Goal: Information Seeking & Learning: Learn about a topic

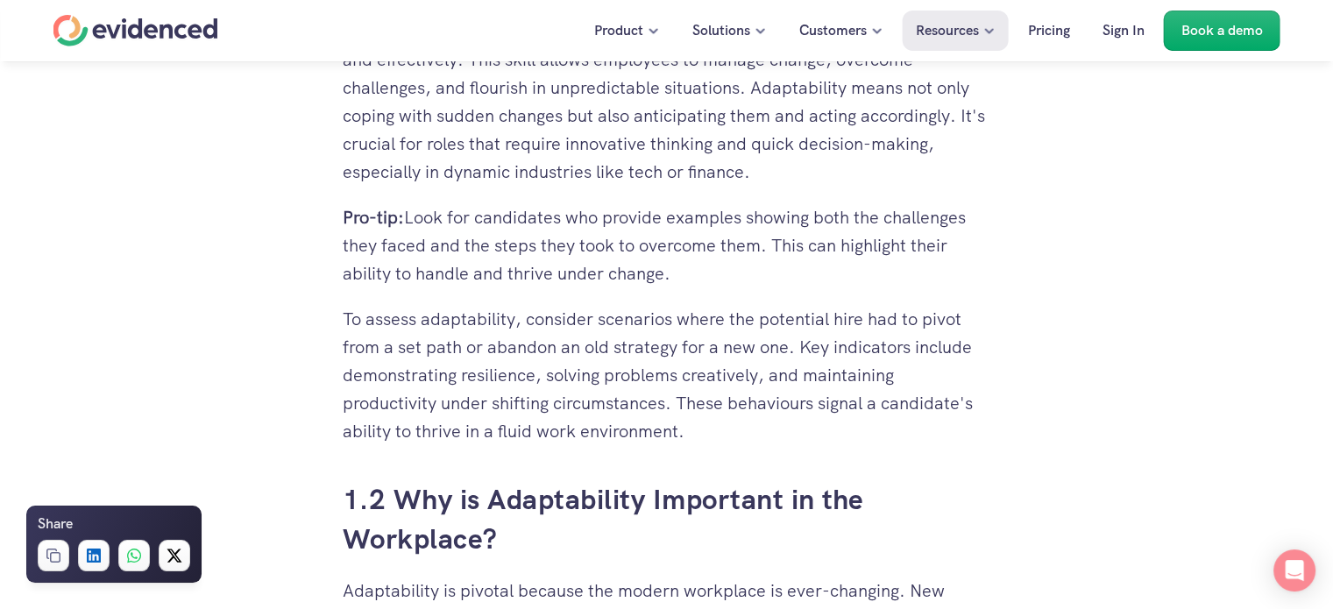
scroll to position [1577, 0]
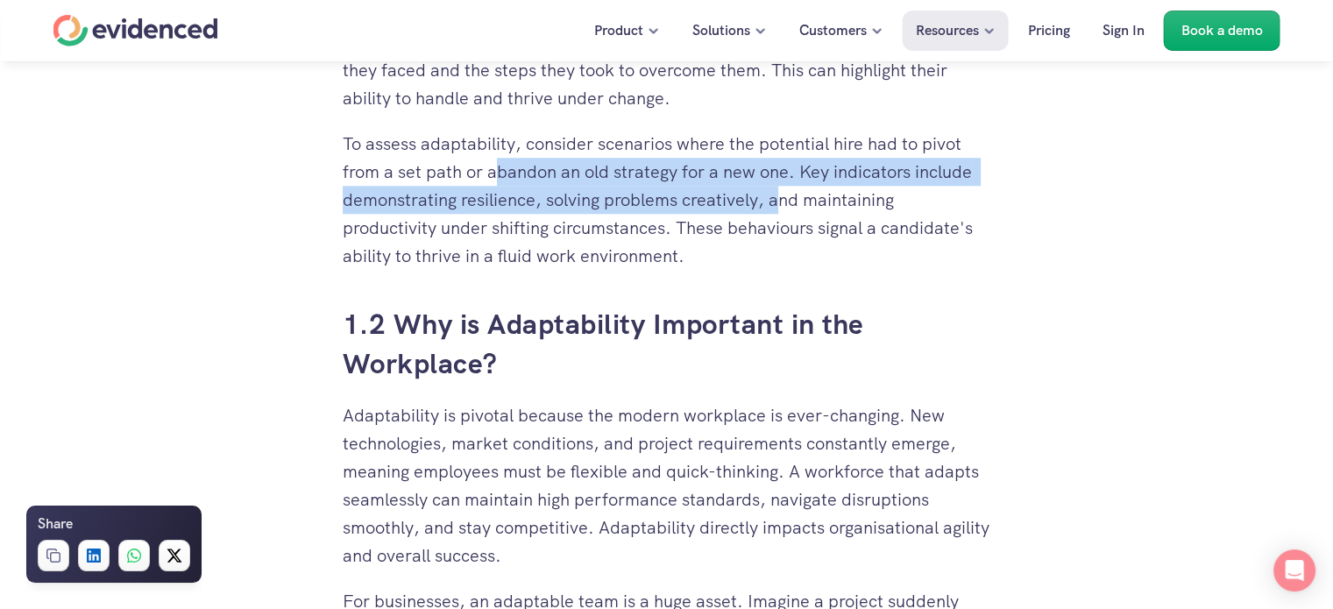
drag, startPoint x: 500, startPoint y: 162, endPoint x: 781, endPoint y: 190, distance: 281.8
click at [781, 190] on p "To assess adaptability, consider scenarios where the potential hire had to pivo…" at bounding box center [667, 200] width 648 height 140
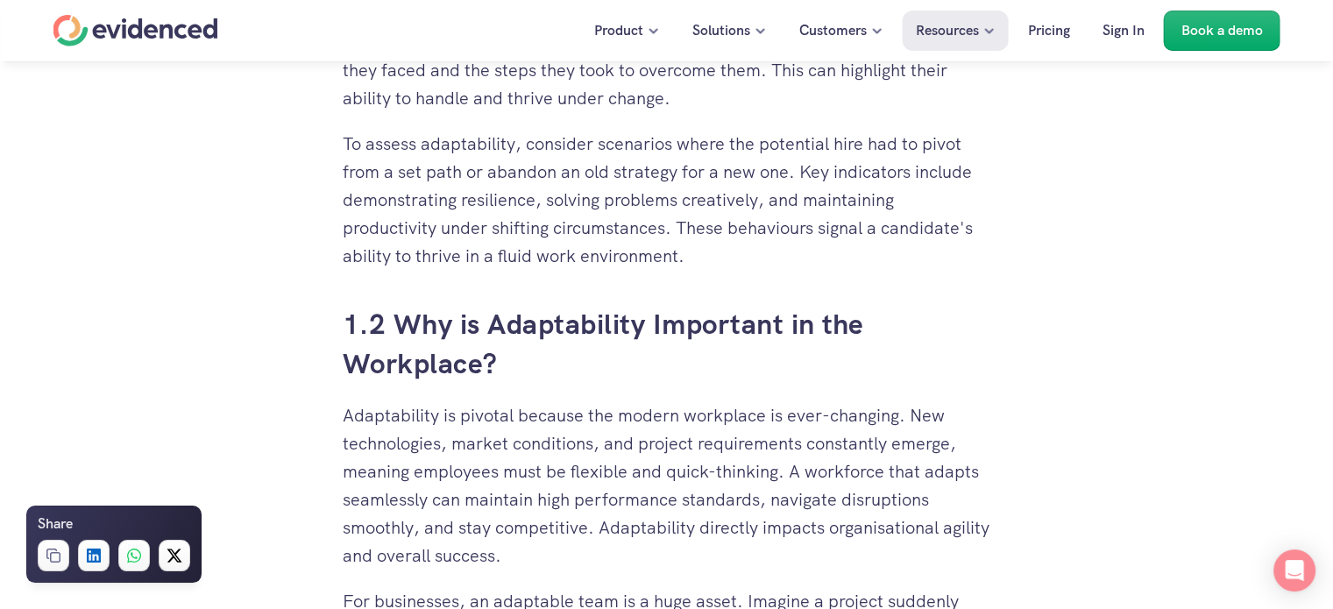
click at [796, 220] on p "To assess adaptability, consider scenarios where the potential hire had to pivo…" at bounding box center [667, 200] width 648 height 140
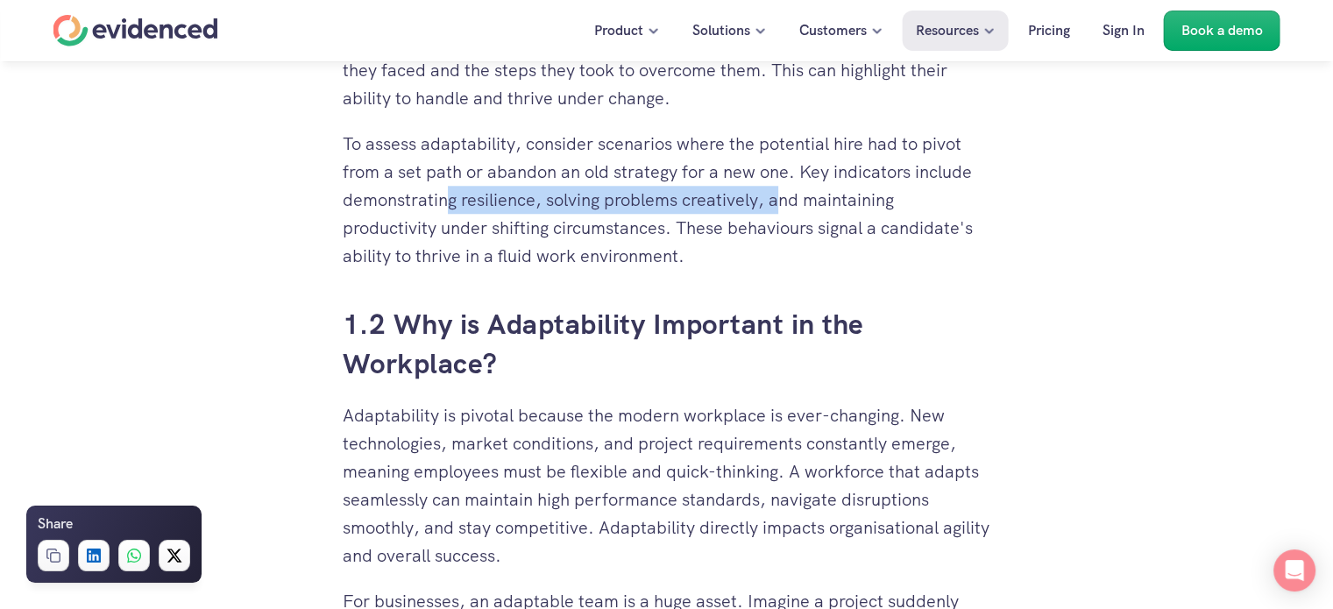
drag, startPoint x: 451, startPoint y: 206, endPoint x: 780, endPoint y: 207, distance: 328.6
click at [780, 207] on p "To assess adaptability, consider scenarios where the potential hire had to pivo…" at bounding box center [667, 200] width 648 height 140
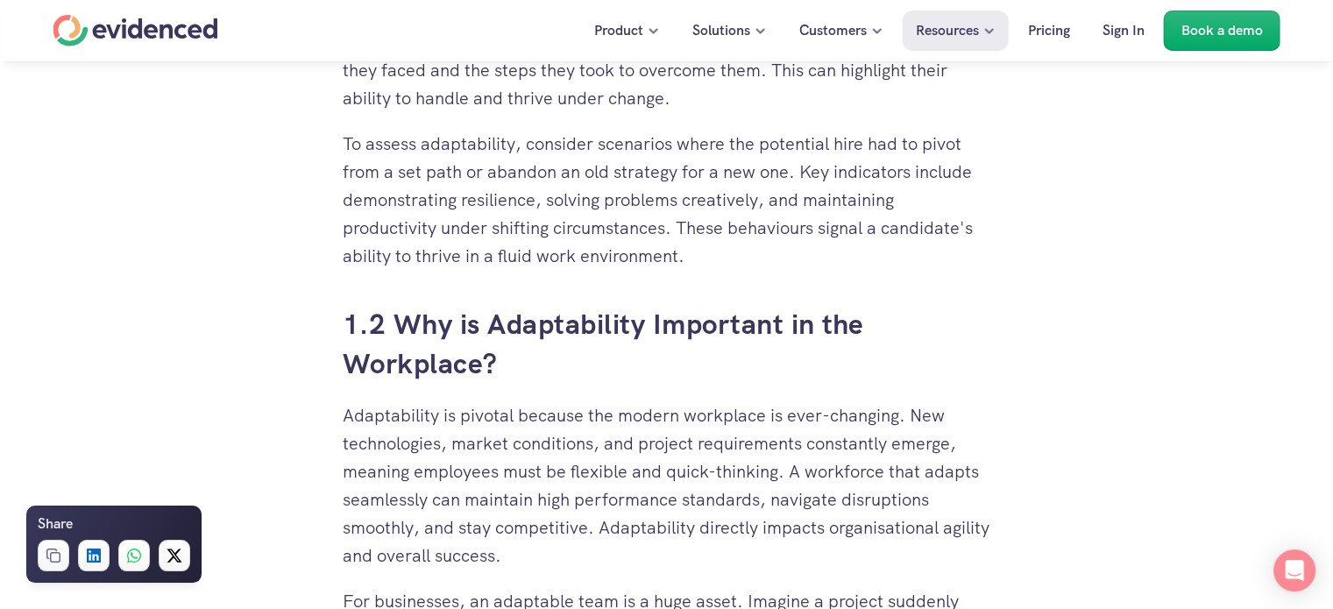
click at [784, 238] on p "To assess adaptability, consider scenarios where the potential hire had to pivo…" at bounding box center [667, 200] width 648 height 140
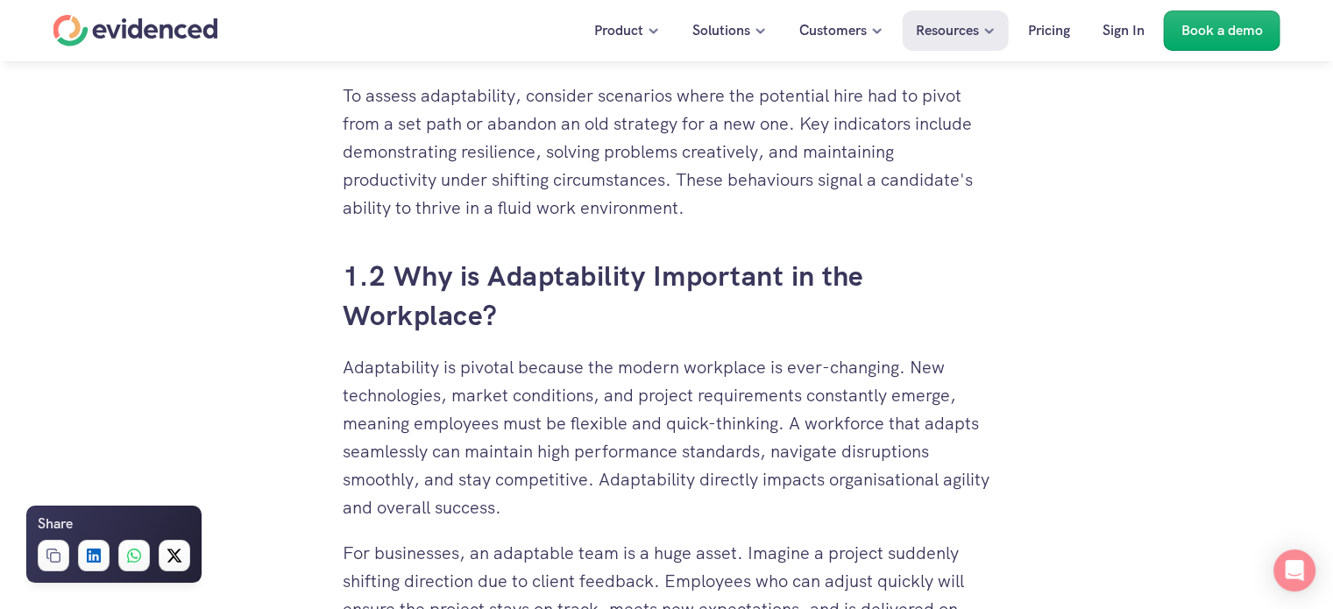
scroll to position [1665, 0]
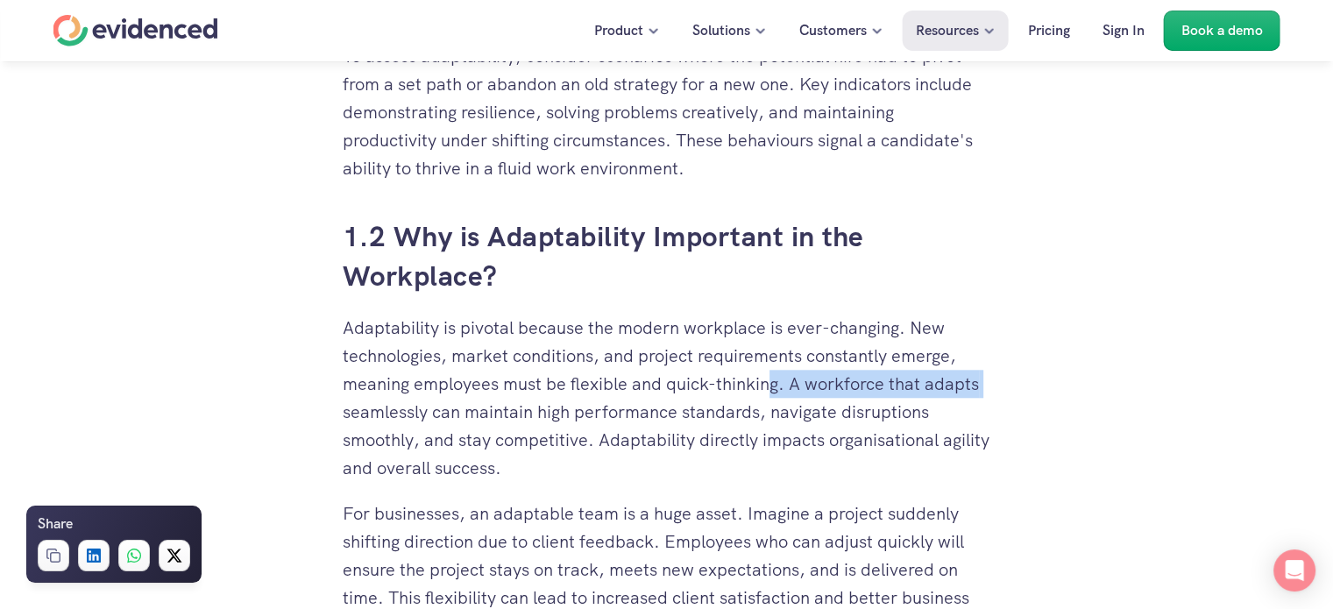
drag, startPoint x: 773, startPoint y: 377, endPoint x: 1001, endPoint y: 395, distance: 228.5
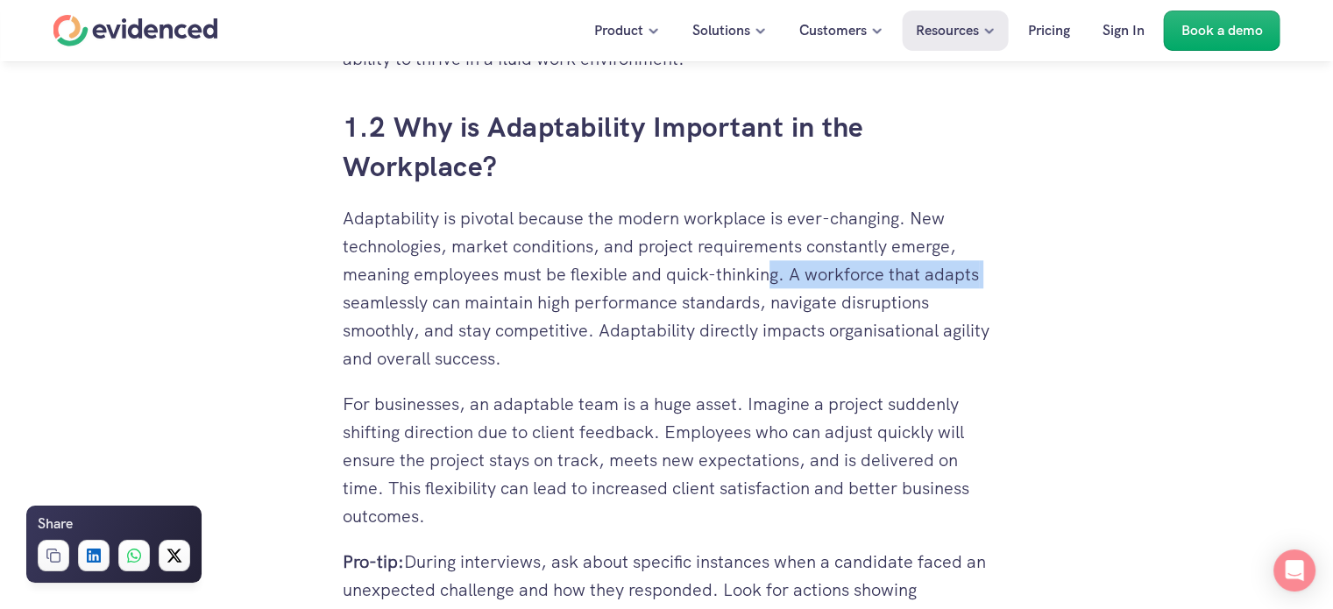
scroll to position [1840, 0]
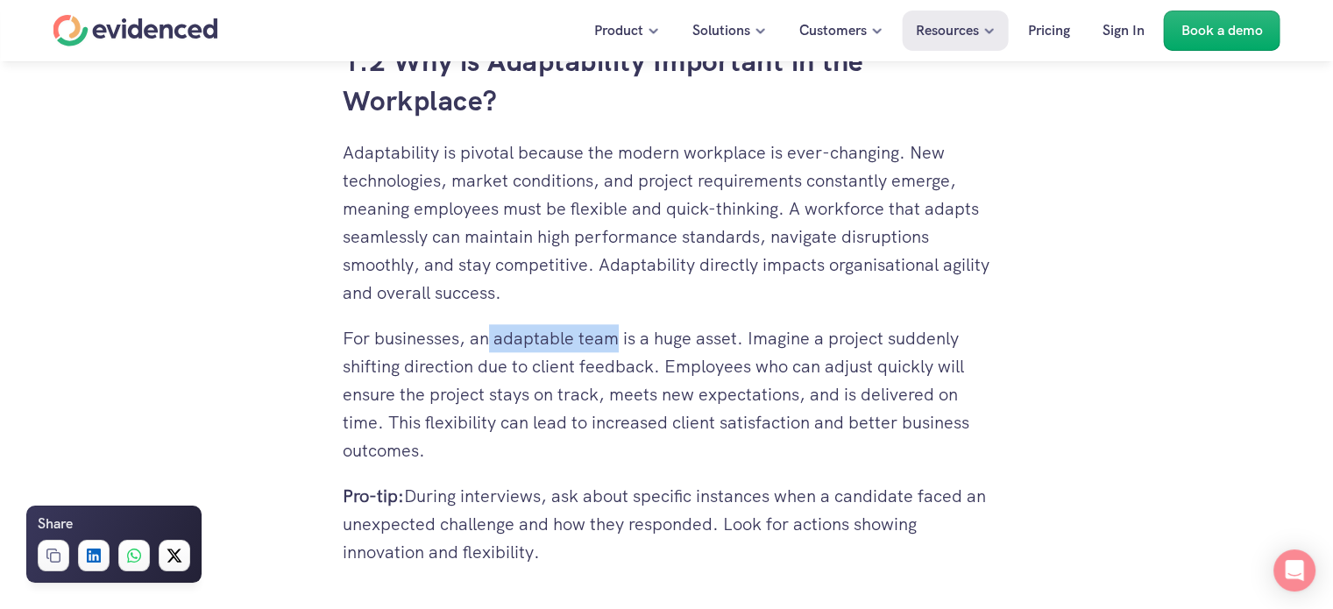
drag, startPoint x: 485, startPoint y: 318, endPoint x: 615, endPoint y: 346, distance: 132.7
click at [672, 364] on p "For businesses, an adaptable team is a huge asset. Imagine a project suddenly s…" at bounding box center [667, 394] width 648 height 140
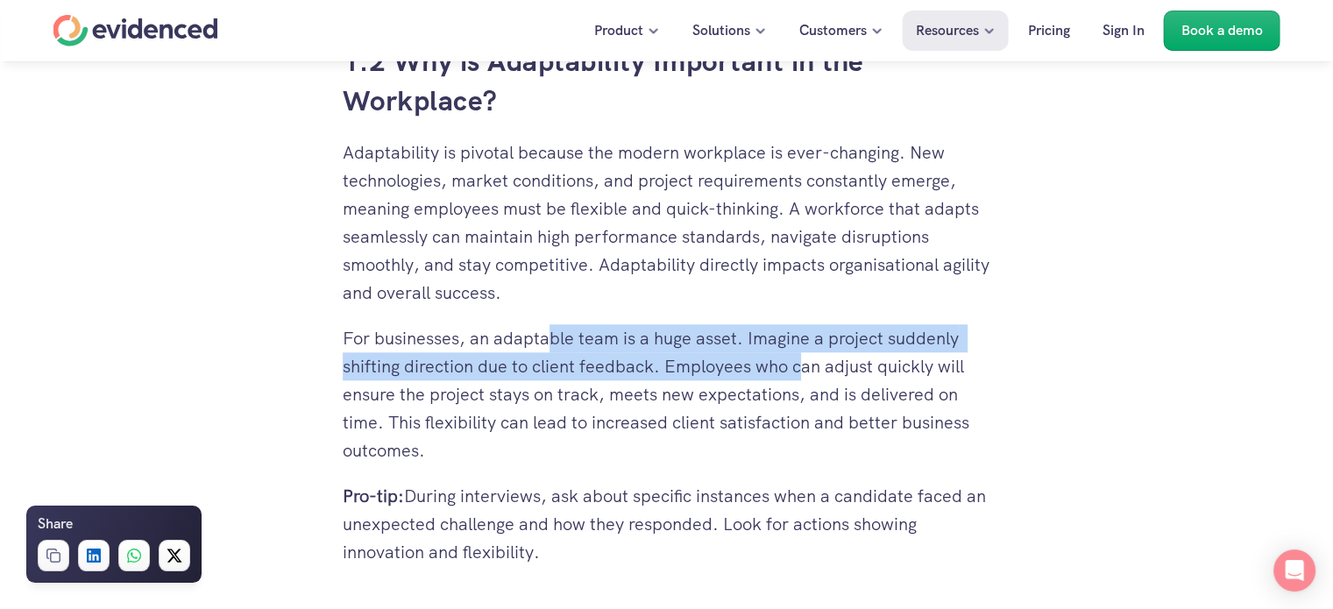
drag, startPoint x: 555, startPoint y: 332, endPoint x: 799, endPoint y: 354, distance: 245.4
click at [799, 354] on p "For businesses, an adaptable team is a huge asset. Imagine a project suddenly s…" at bounding box center [667, 394] width 648 height 140
click at [718, 377] on p "For businesses, an adaptable team is a huge asset. Imagine a project suddenly s…" at bounding box center [667, 394] width 648 height 140
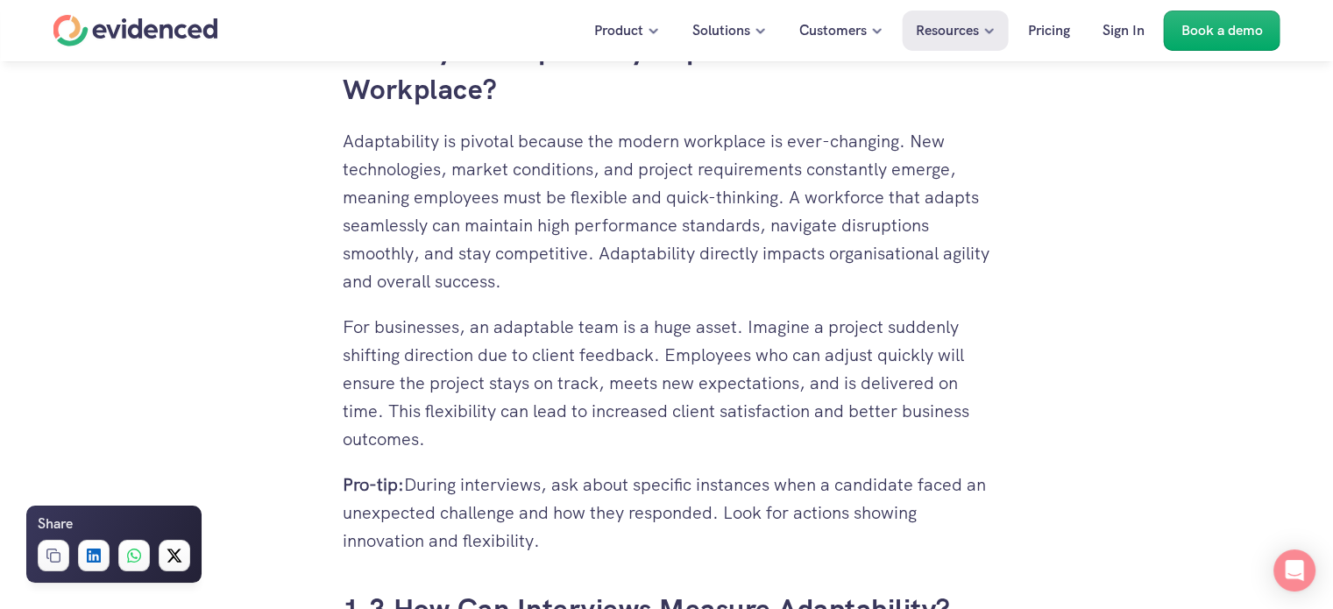
scroll to position [1928, 0]
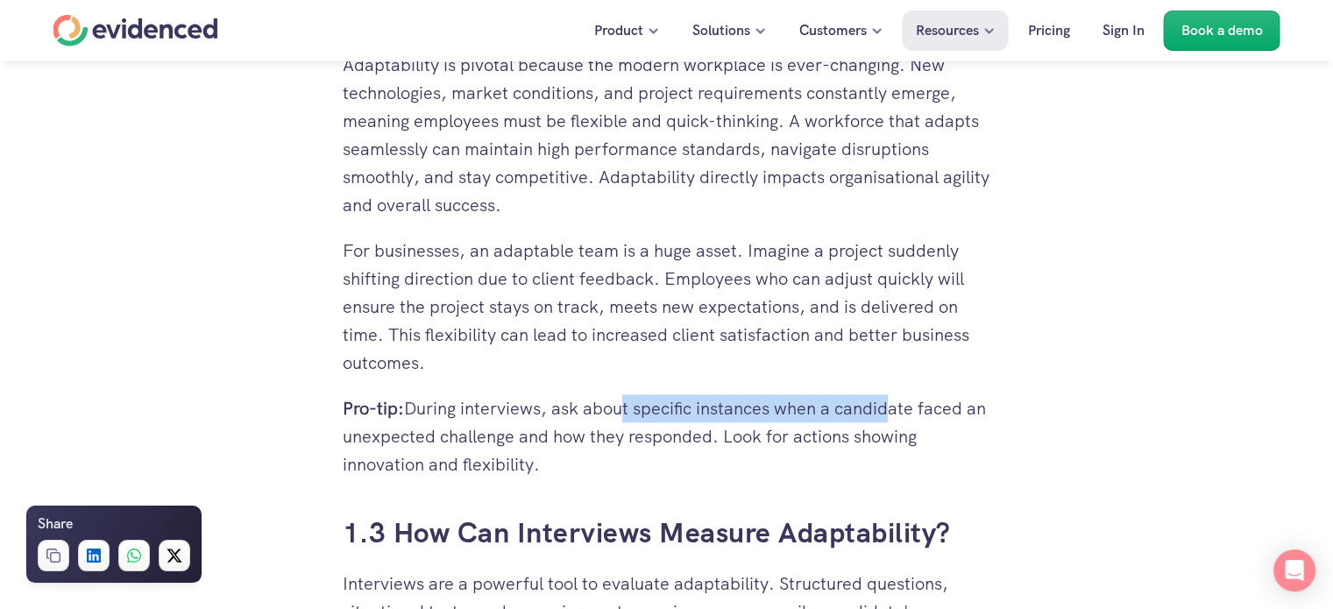
drag, startPoint x: 613, startPoint y: 396, endPoint x: 885, endPoint y: 400, distance: 271.7
click at [885, 400] on p "Pro-tip: During interviews, ask about specific instances when a candidate faced…" at bounding box center [667, 436] width 648 height 84
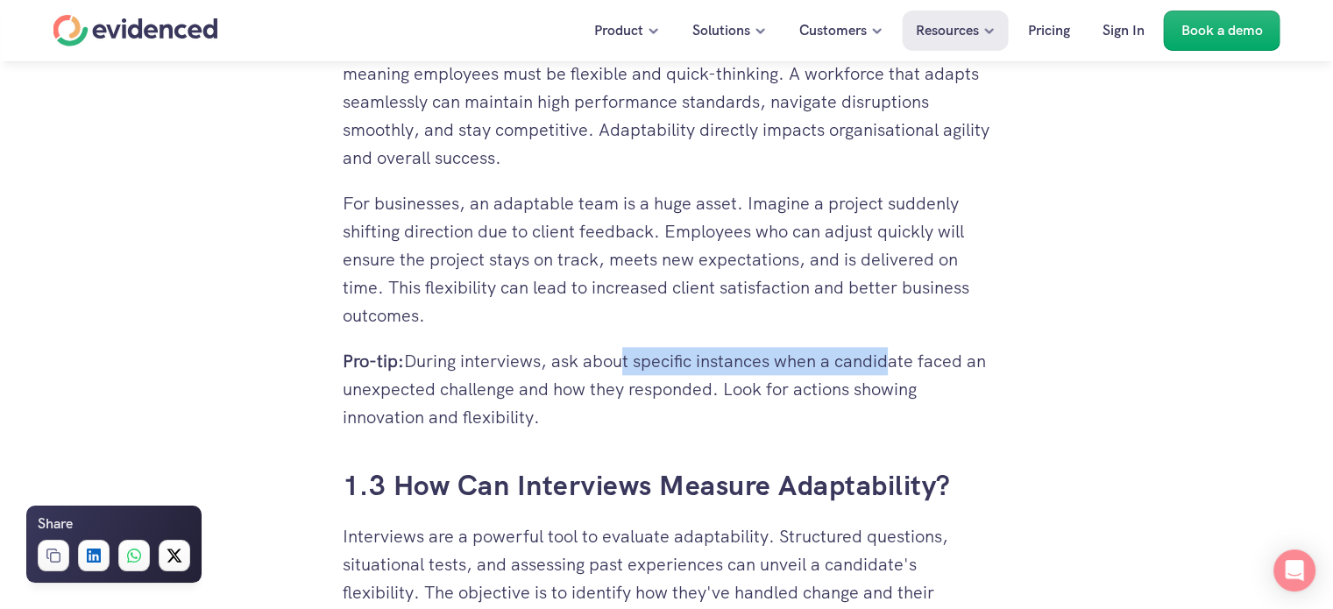
scroll to position [2015, 0]
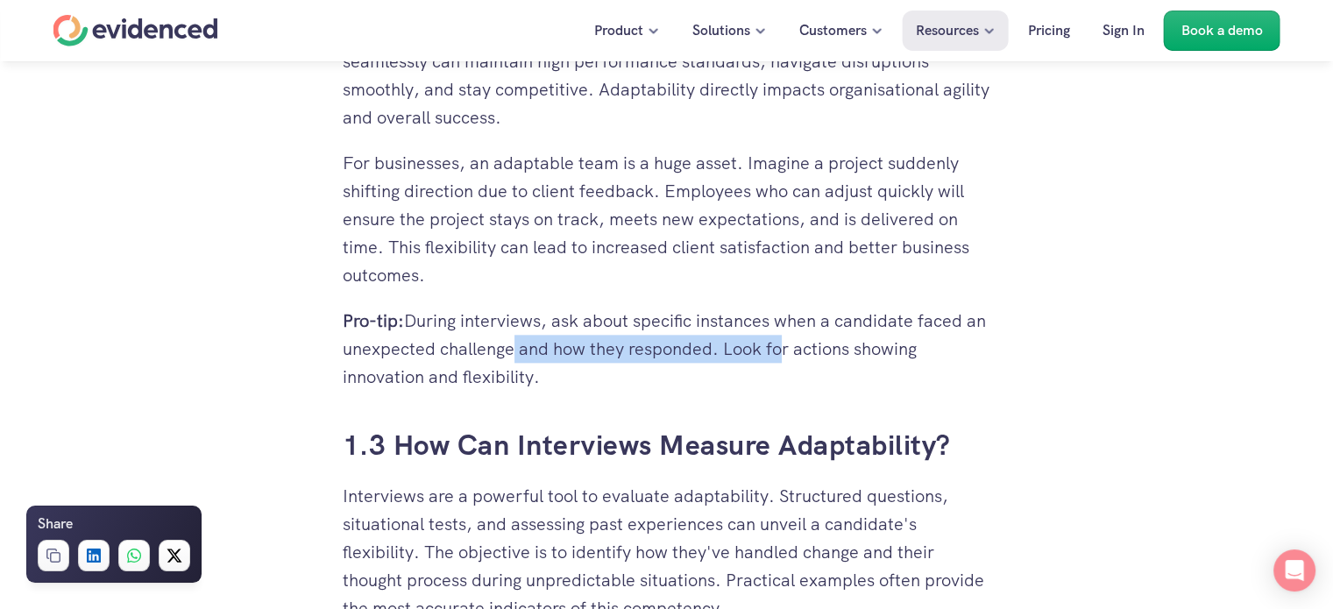
drag, startPoint x: 529, startPoint y: 346, endPoint x: 796, endPoint y: 350, distance: 267.3
click at [796, 350] on p "Pro-tip: During interviews, ask about specific instances when a candidate faced…" at bounding box center [667, 349] width 648 height 84
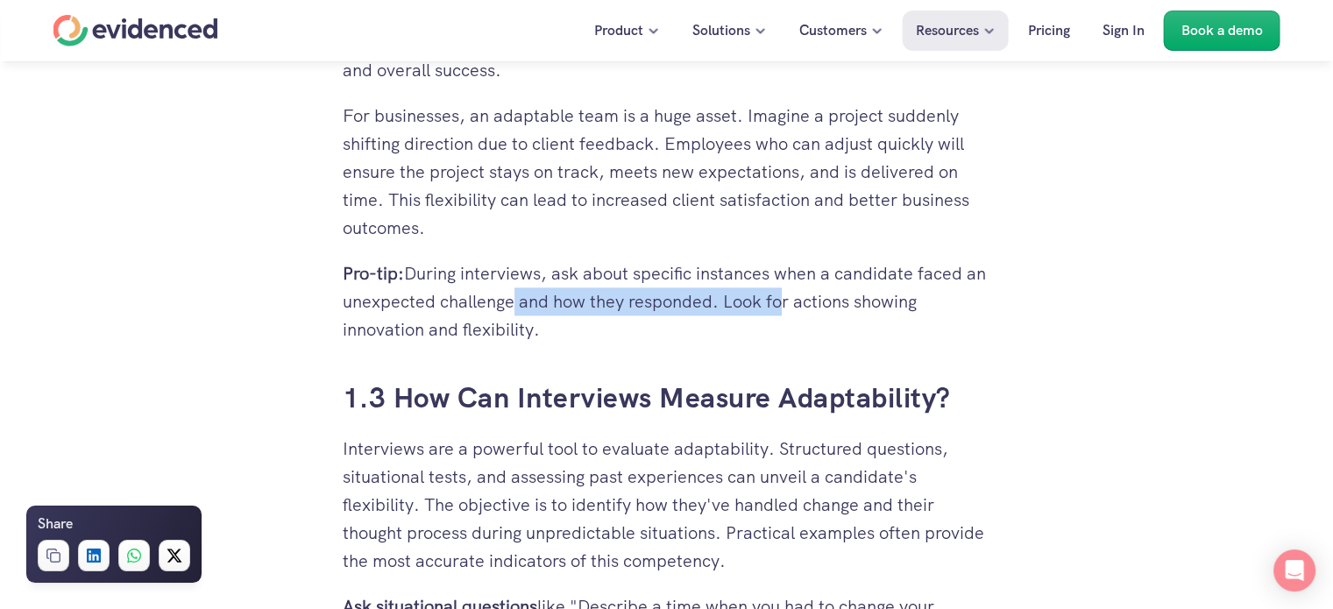
scroll to position [2103, 0]
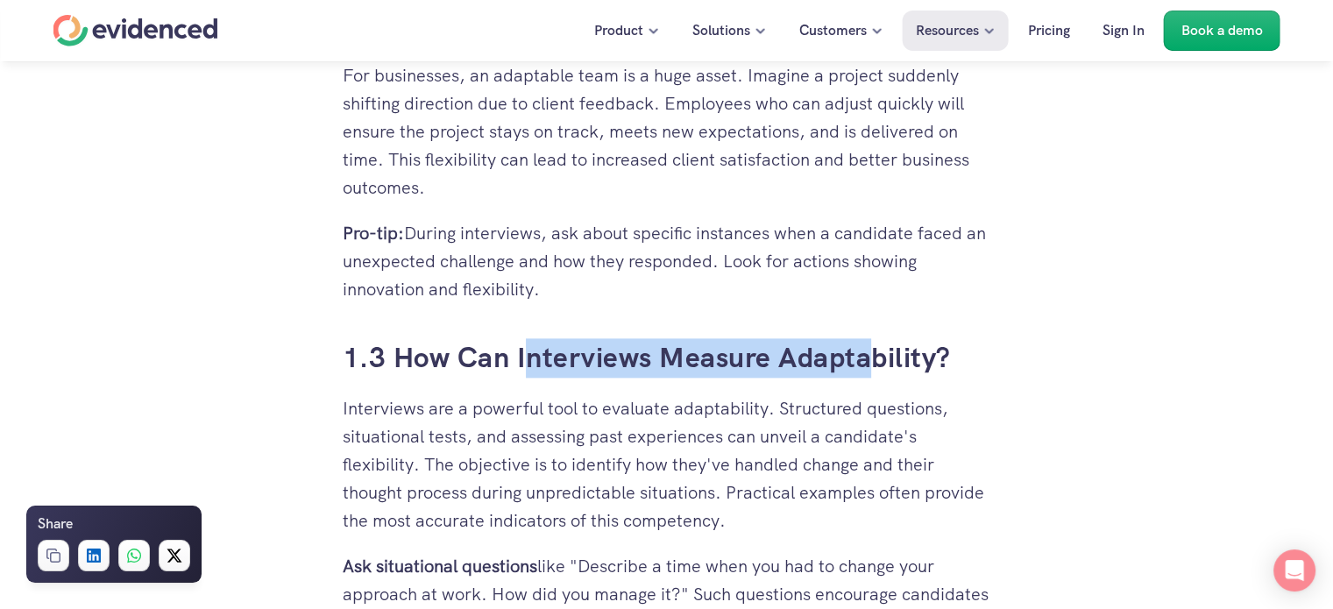
drag, startPoint x: 520, startPoint y: 353, endPoint x: 861, endPoint y: 375, distance: 342.4
click at [861, 375] on h3 "1.3 How Can Interviews Measure Adaptability?" at bounding box center [667, 357] width 648 height 39
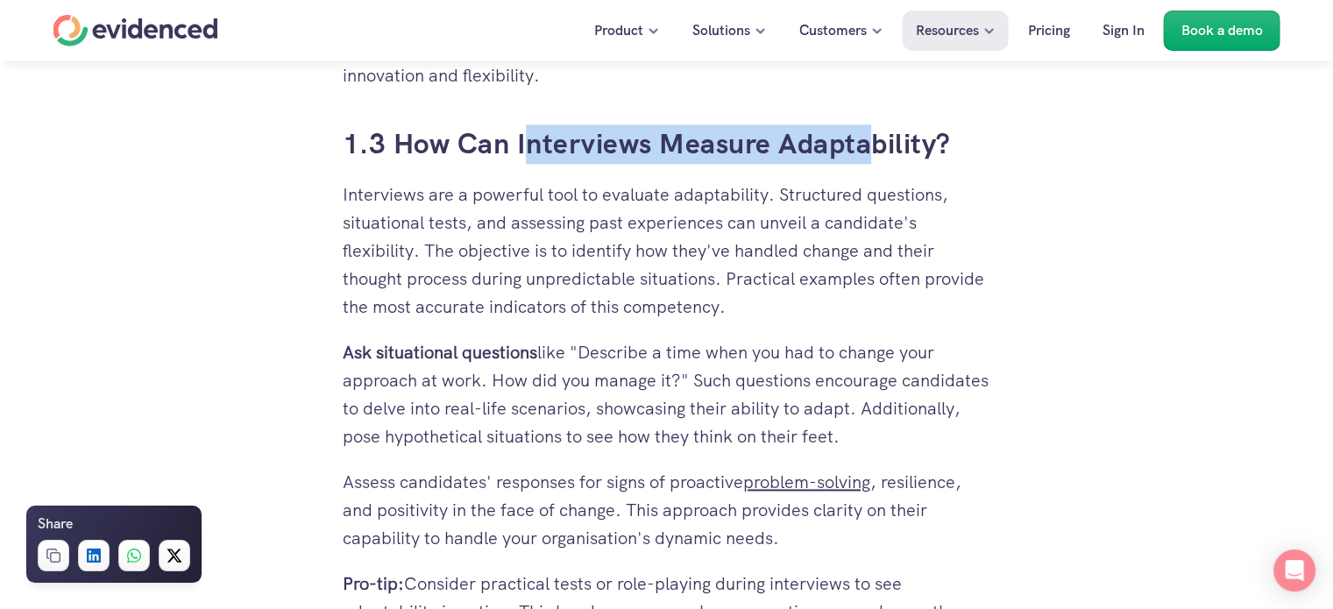
scroll to position [2366, 0]
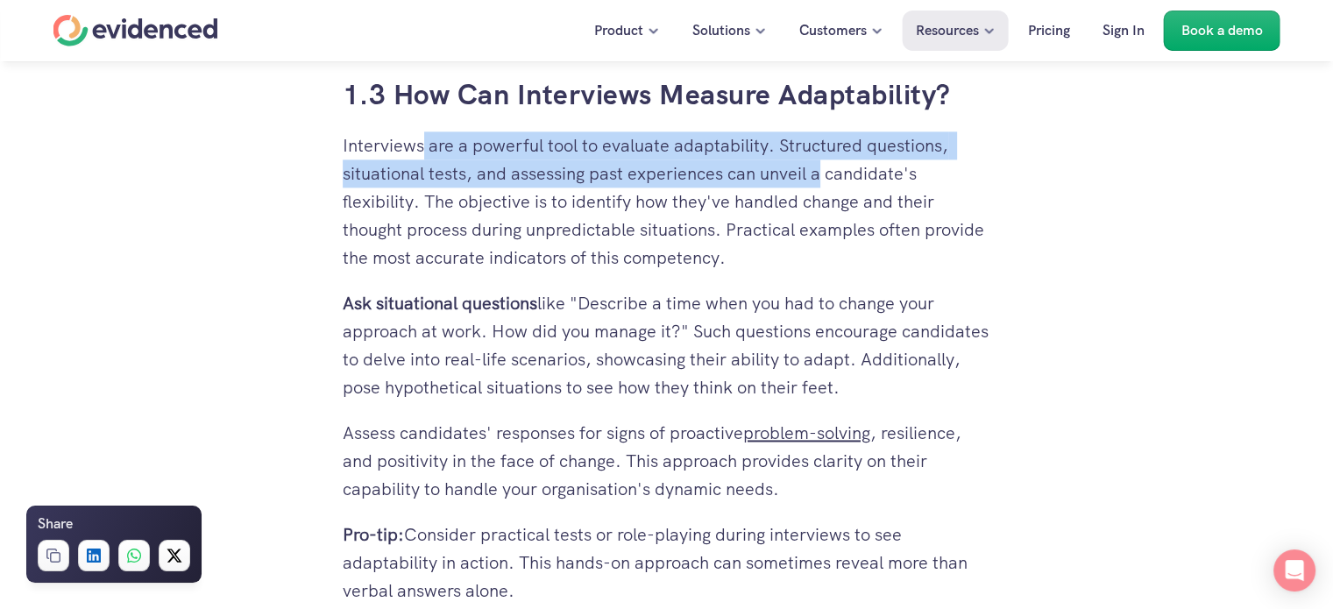
drag, startPoint x: 421, startPoint y: 150, endPoint x: 821, endPoint y: 167, distance: 400.8
click at [821, 167] on p "Interviews are a powerful tool to evaluate adaptability. Structured questions, …" at bounding box center [667, 201] width 648 height 140
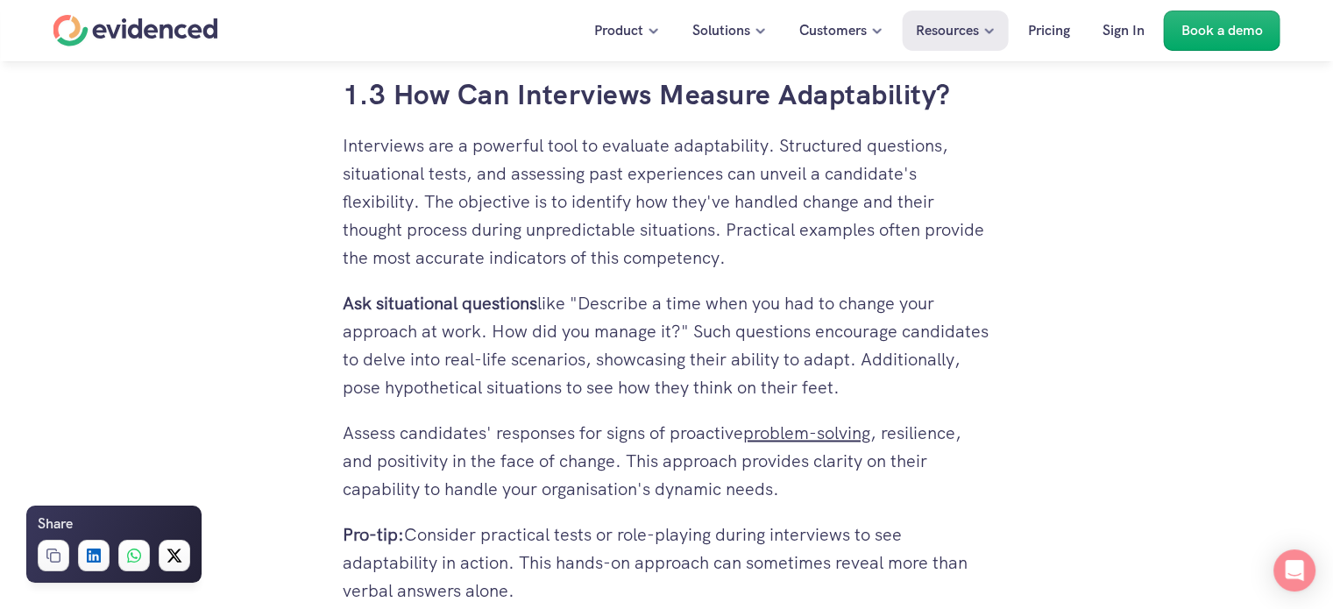
drag, startPoint x: 773, startPoint y: 258, endPoint x: 645, endPoint y: 244, distance: 128.7
click at [772, 260] on p "Interviews are a powerful tool to evaluate adaptability. Structured questions, …" at bounding box center [667, 201] width 648 height 140
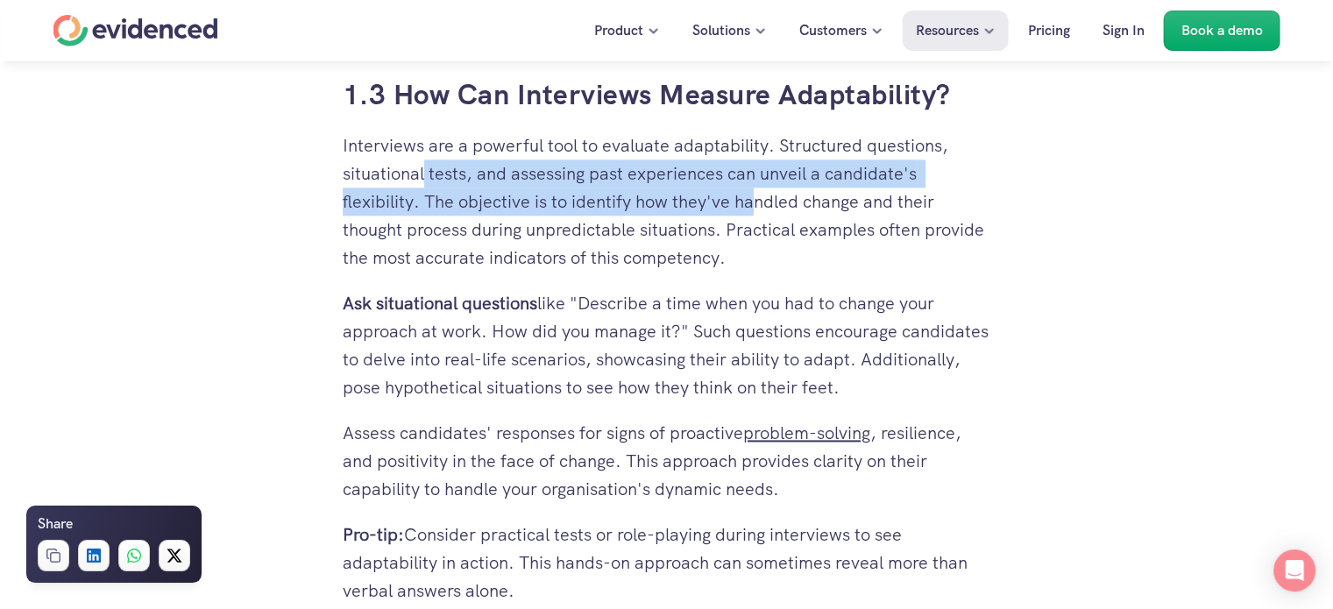
drag, startPoint x: 455, startPoint y: 171, endPoint x: 754, endPoint y: 191, distance: 299.5
click at [754, 191] on p "Interviews are a powerful tool to evaluate adaptability. Structured questions, …" at bounding box center [667, 201] width 648 height 140
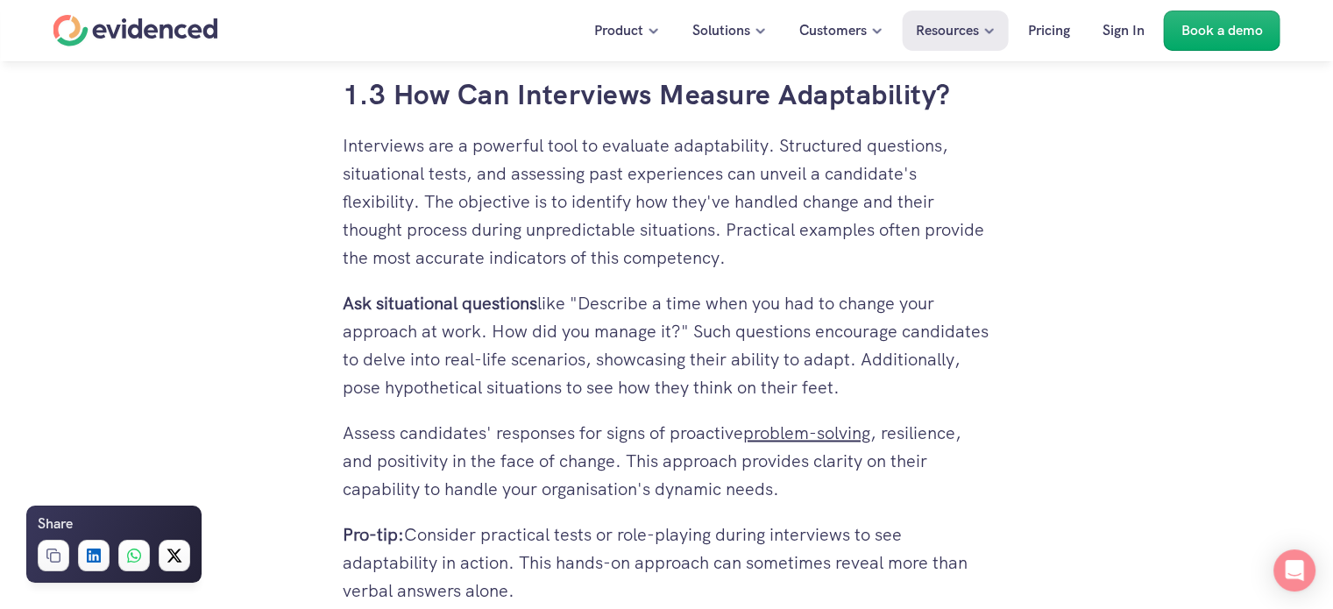
click at [723, 259] on p "Interviews are a powerful tool to evaluate adaptability. Structured questions, …" at bounding box center [667, 201] width 648 height 140
drag, startPoint x: 554, startPoint y: 297, endPoint x: 803, endPoint y: 308, distance: 249.9
click at [803, 308] on p "Ask situational questions like "Describe a time when you had to change your app…" at bounding box center [667, 345] width 648 height 112
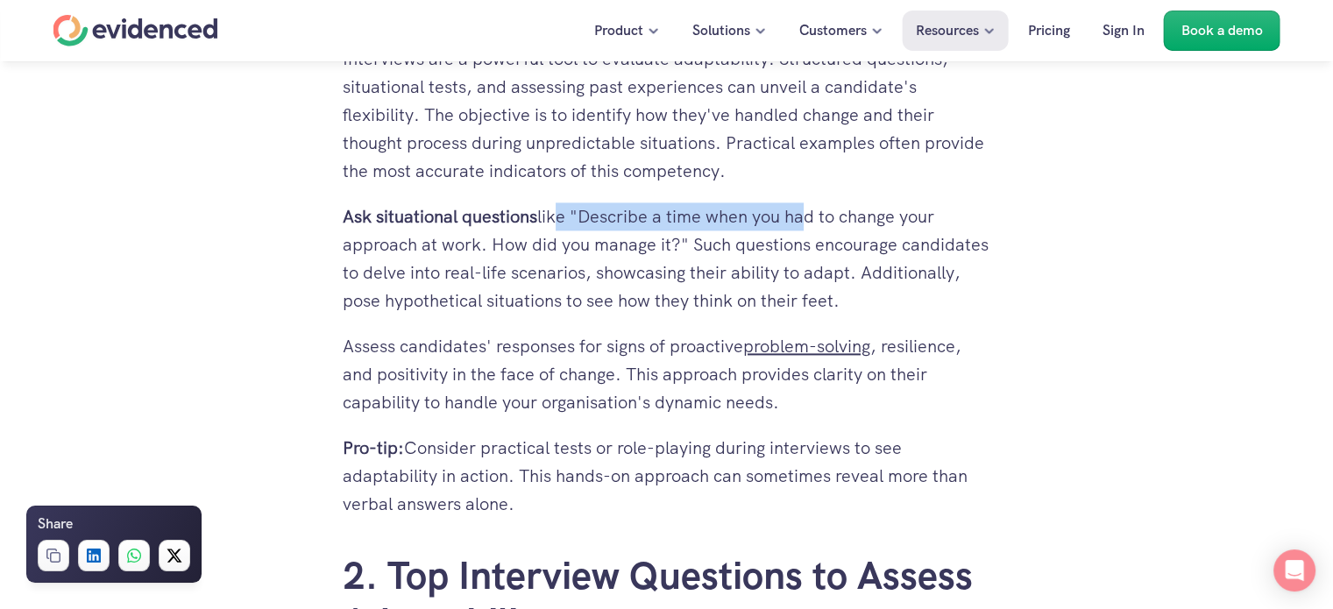
scroll to position [2453, 0]
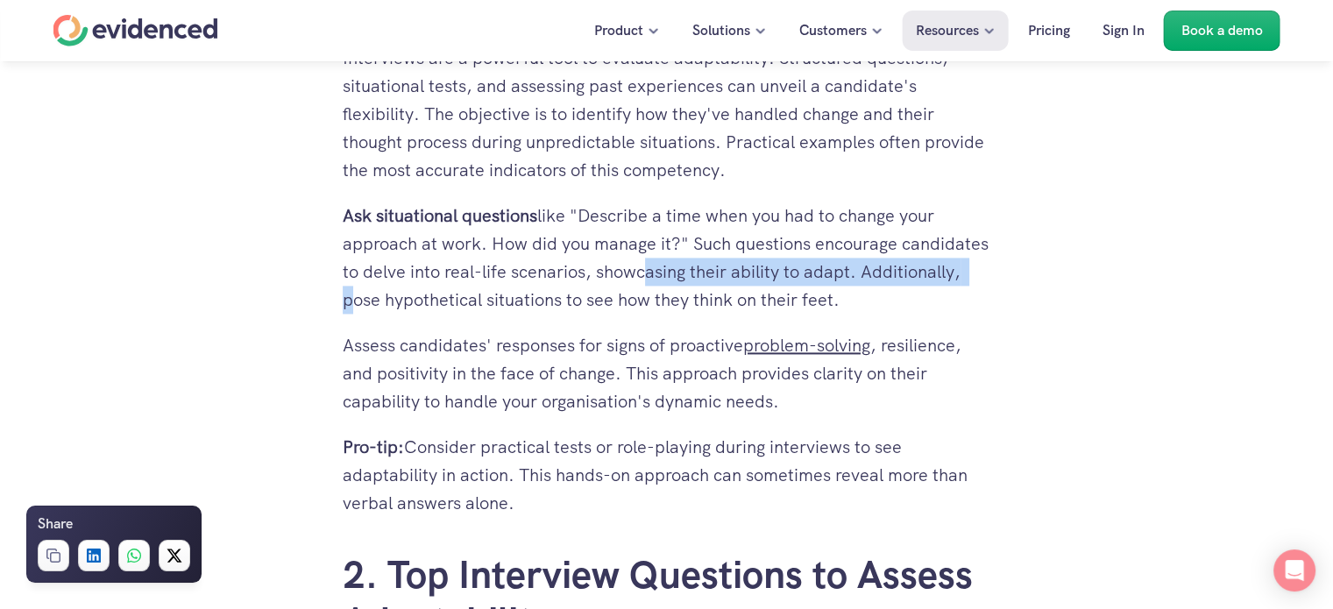
drag, startPoint x: 633, startPoint y: 272, endPoint x: 1037, endPoint y: 279, distance: 404.0
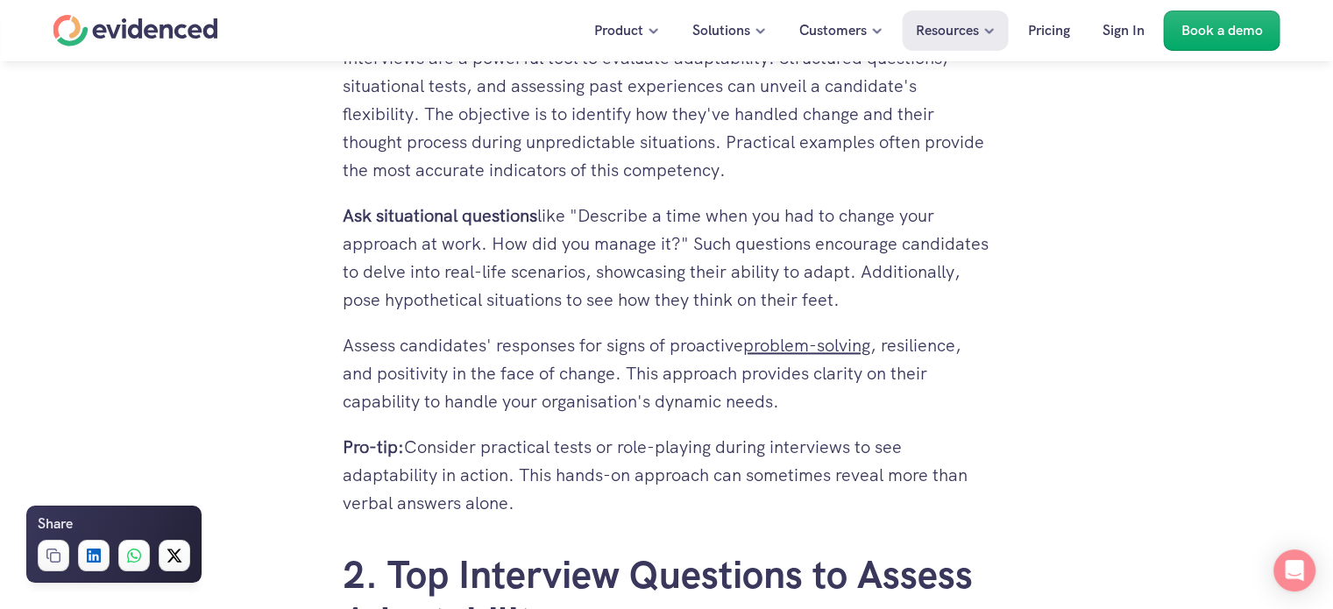
drag, startPoint x: 899, startPoint y: 313, endPoint x: 648, endPoint y: 309, distance: 250.6
click at [897, 314] on p "Ask situational questions like "Describe a time when you had to change your app…" at bounding box center [667, 258] width 648 height 112
drag, startPoint x: 522, startPoint y: 301, endPoint x: 862, endPoint y: 307, distance: 340.0
click at [862, 307] on p "Ask situational questions like "Describe a time when you had to change your app…" at bounding box center [667, 258] width 648 height 112
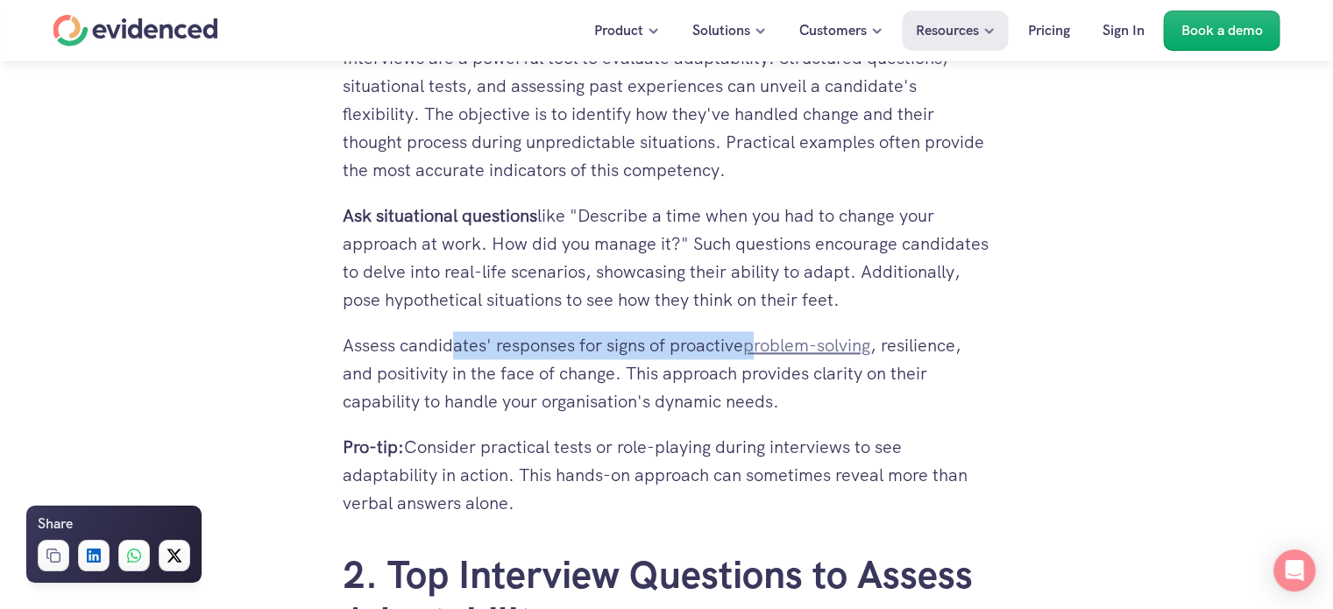
drag, startPoint x: 456, startPoint y: 344, endPoint x: 757, endPoint y: 344, distance: 301.4
click at [757, 344] on p "Assess candidates' responses for signs of proactive problem-solving , resilienc…" at bounding box center [667, 373] width 648 height 84
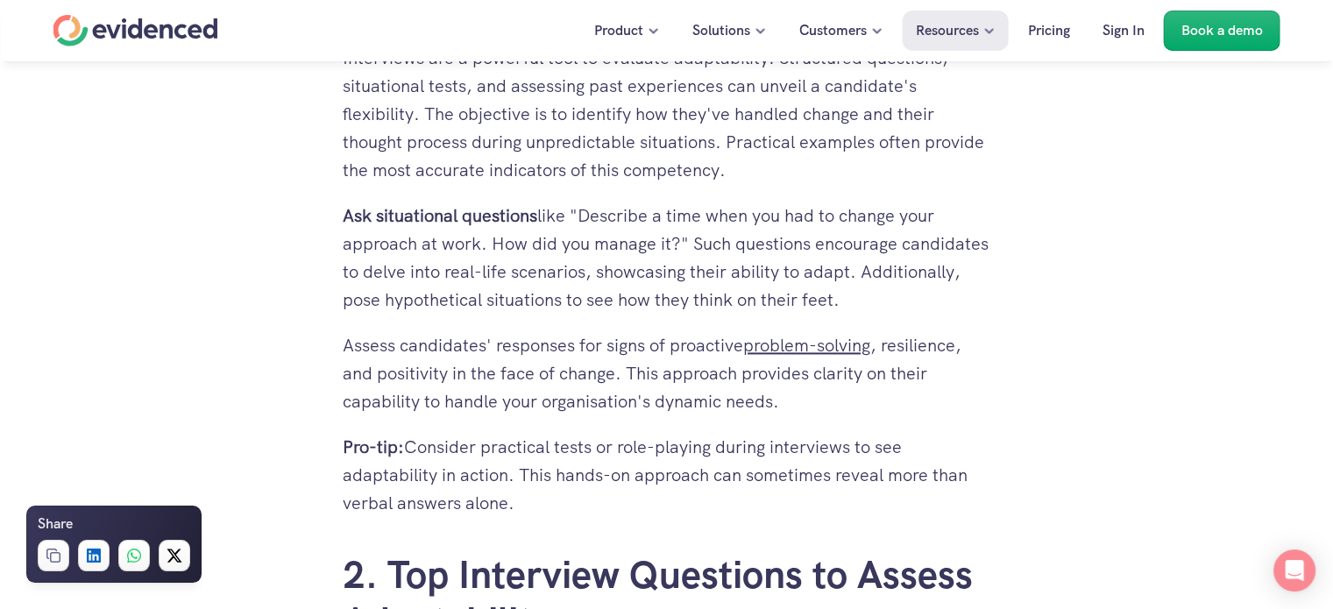
click at [782, 383] on p "Assess candidates' responses for signs of proactive problem-solving , resilienc…" at bounding box center [667, 373] width 648 height 84
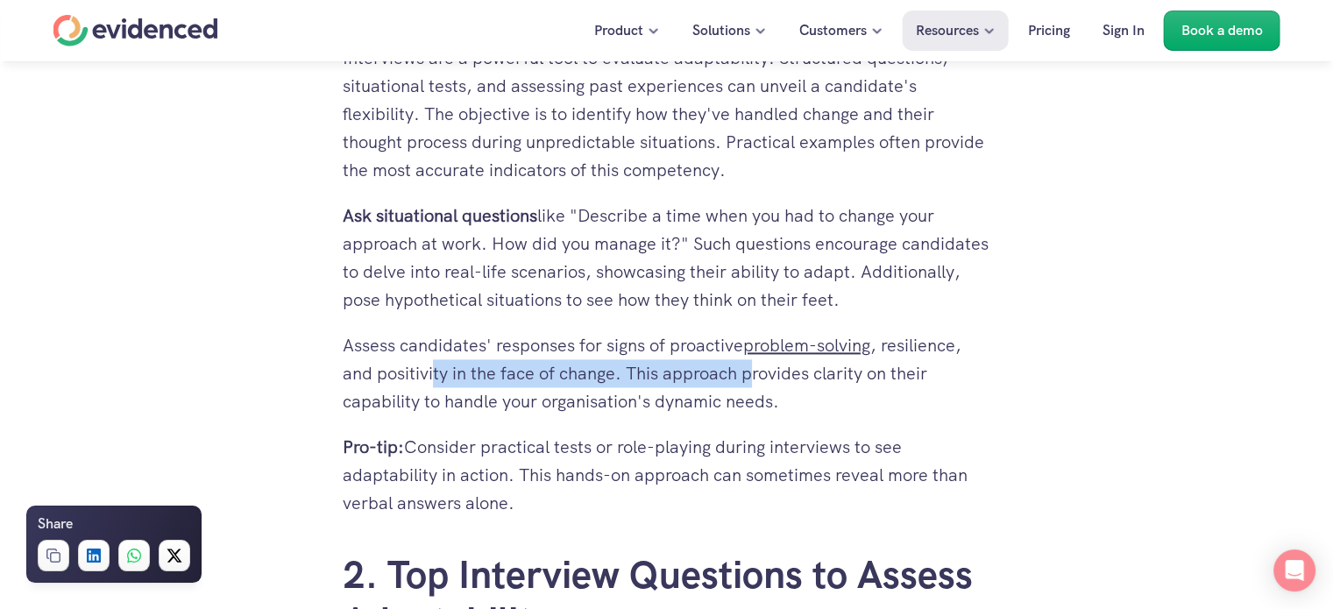
drag, startPoint x: 433, startPoint y: 371, endPoint x: 754, endPoint y: 371, distance: 320.7
click at [754, 371] on p "Assess candidates' responses for signs of proactive problem-solving , resilienc…" at bounding box center [667, 373] width 648 height 84
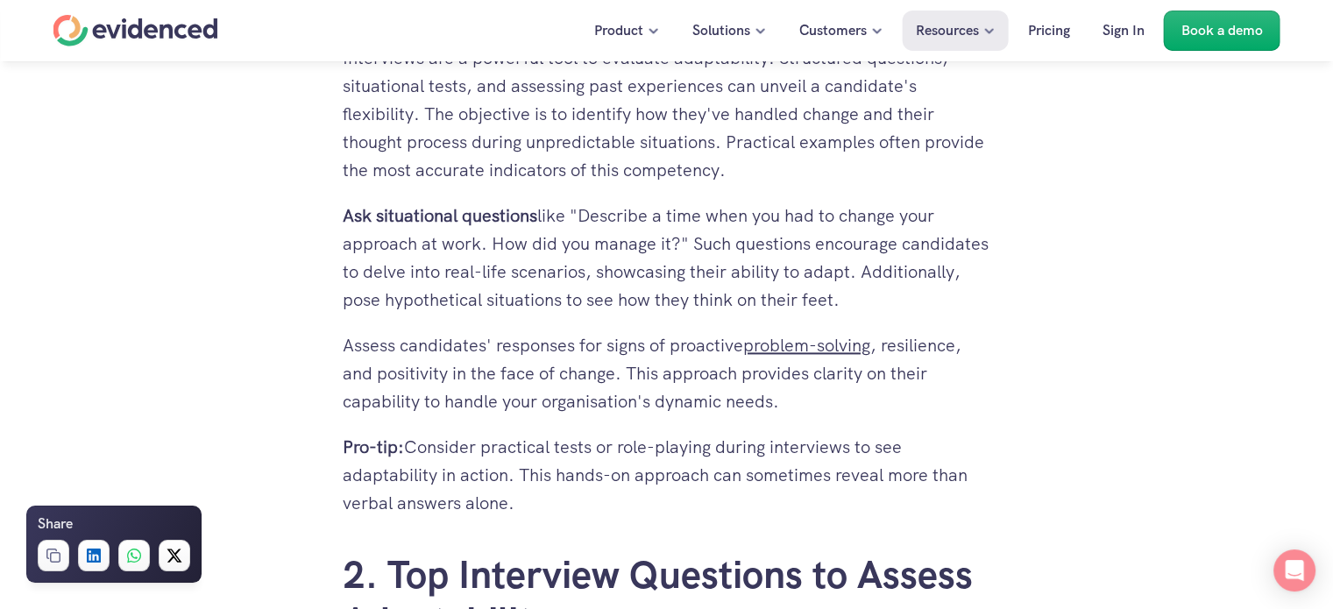
drag, startPoint x: 817, startPoint y: 387, endPoint x: 722, endPoint y: 386, distance: 94.6
click at [817, 387] on p "Assess candidates' responses for signs of proactive problem-solving , resilienc…" at bounding box center [667, 373] width 648 height 84
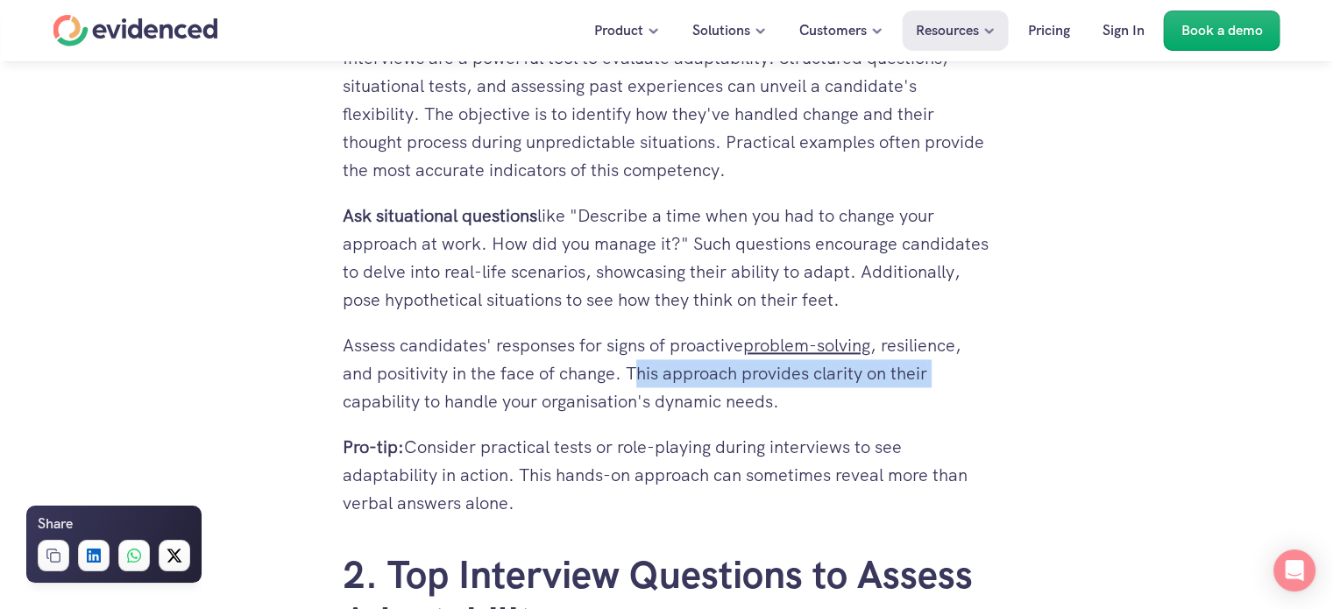
drag, startPoint x: 638, startPoint y: 371, endPoint x: 936, endPoint y: 371, distance: 297.9
click at [936, 371] on p "Assess candidates' responses for signs of proactive problem-solving , resilienc…" at bounding box center [667, 373] width 648 height 84
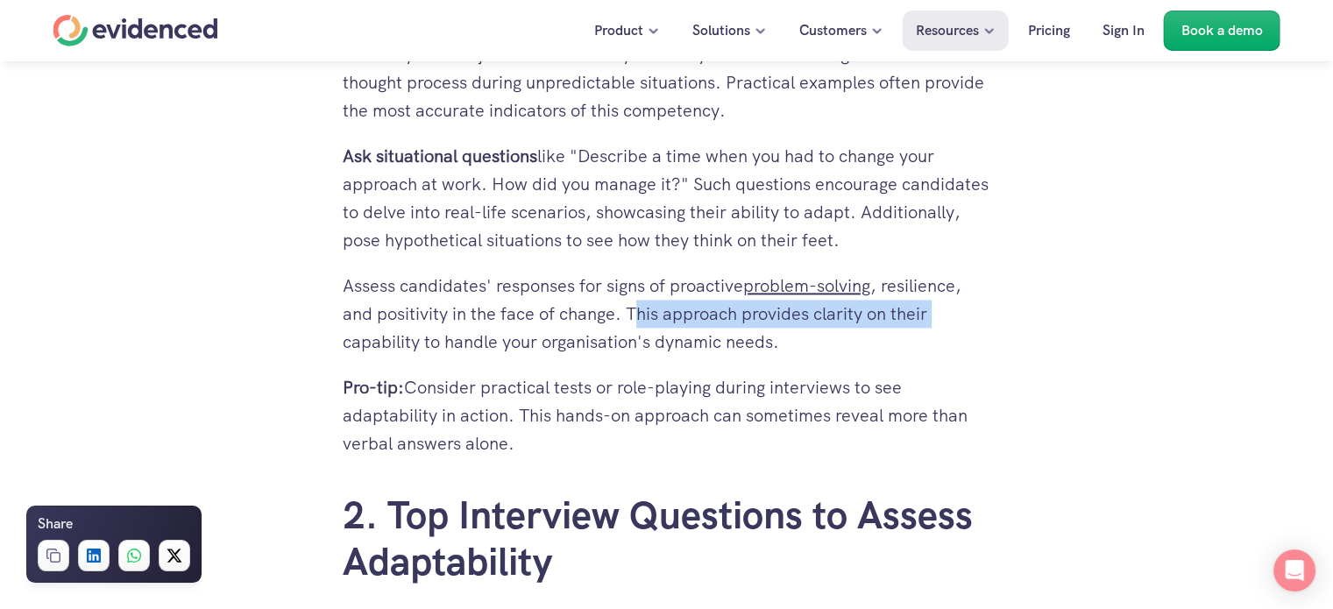
scroll to position [2541, 0]
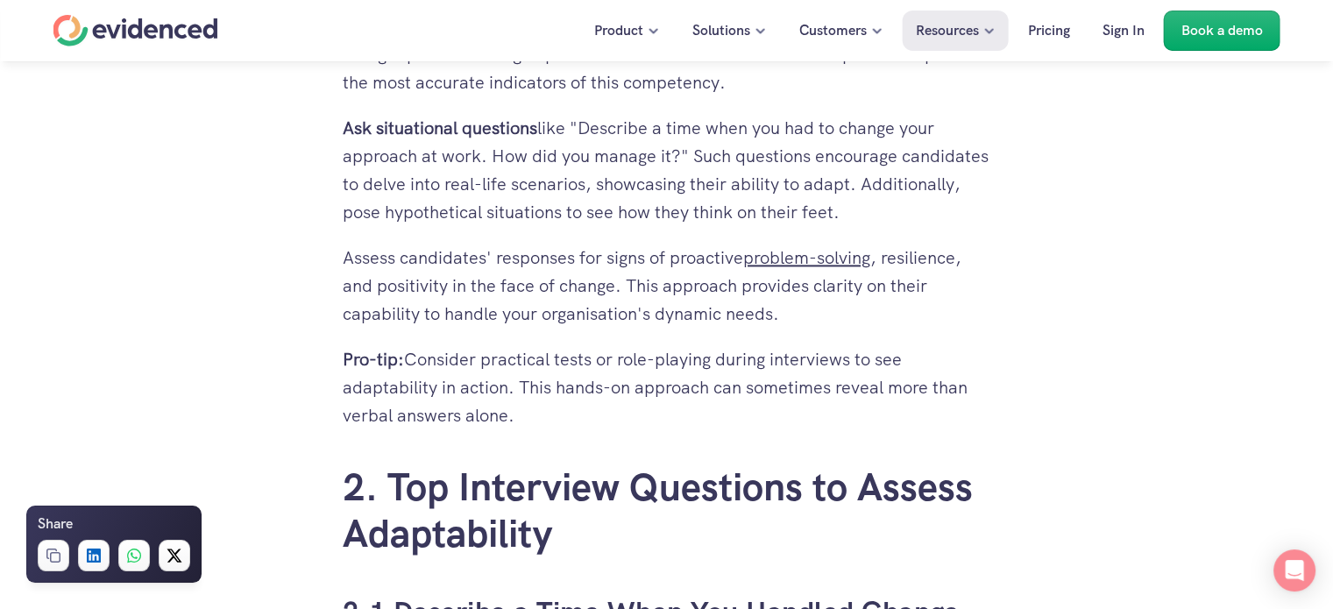
click at [831, 308] on p "Assess candidates' responses for signs of proactive problem-solving , resilienc…" at bounding box center [667, 286] width 648 height 84
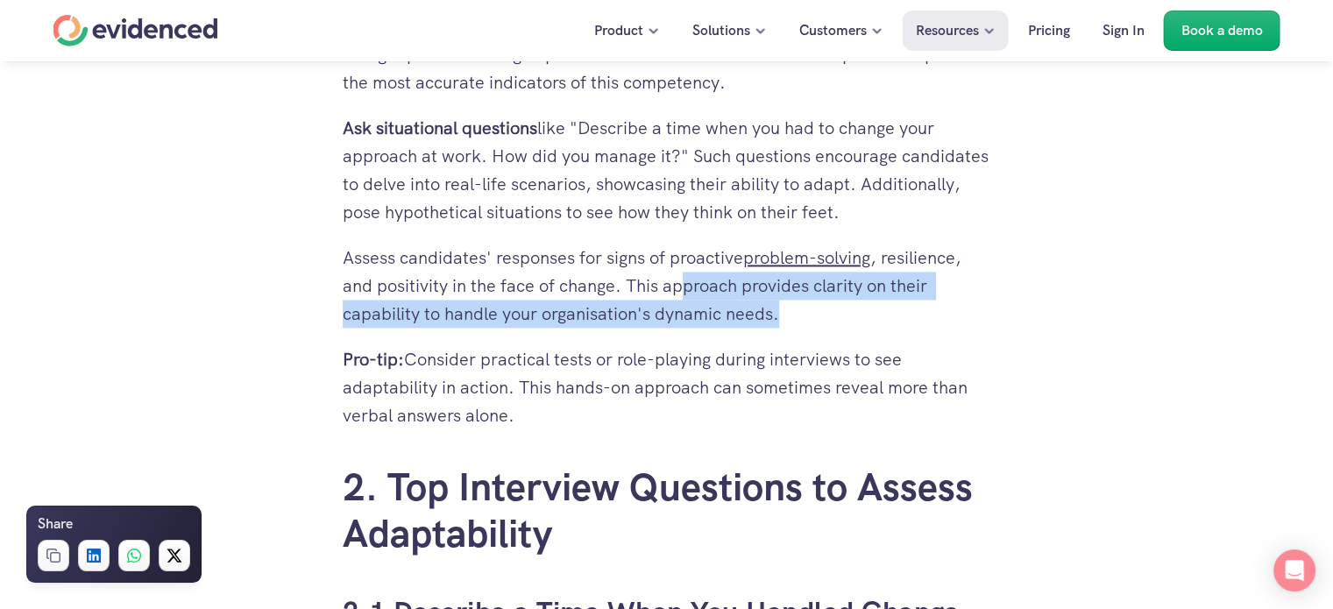
drag, startPoint x: 687, startPoint y: 280, endPoint x: 833, endPoint y: 322, distance: 152.2
click at [833, 322] on p "Assess candidates' responses for signs of proactive problem-solving , resilienc…" at bounding box center [667, 286] width 648 height 84
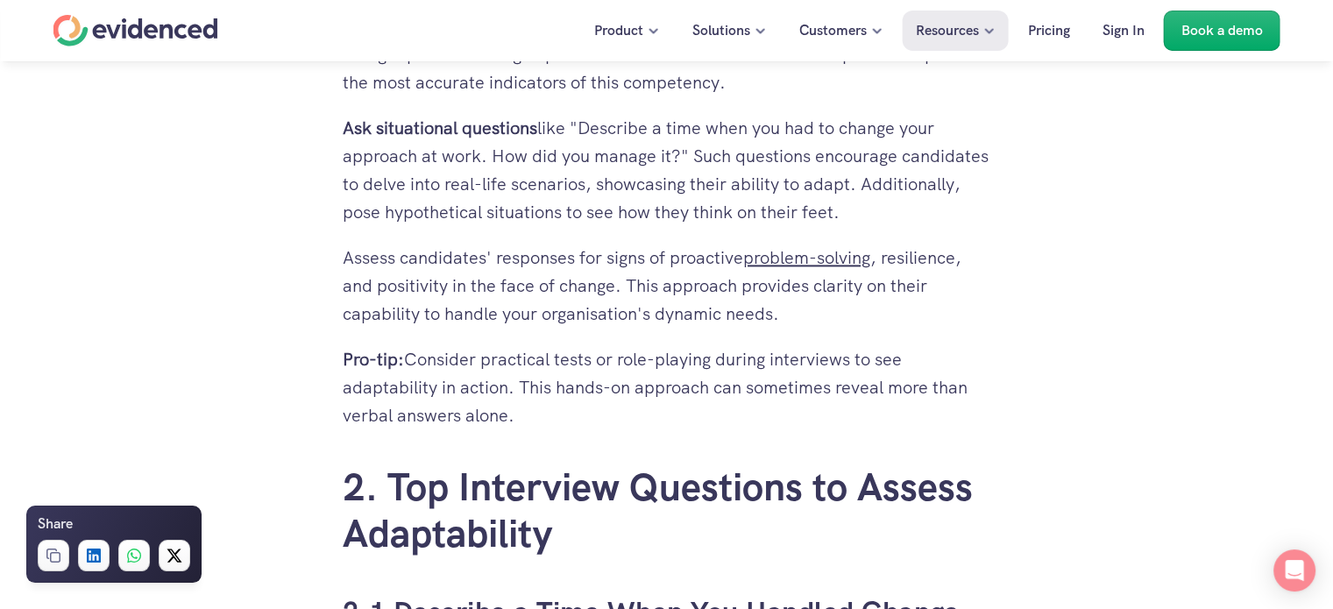
click at [619, 357] on p "Pro-tip: Consider practical tests or role-playing during interviews to see adap…" at bounding box center [667, 387] width 648 height 84
drag, startPoint x: 567, startPoint y: 391, endPoint x: 831, endPoint y: 415, distance: 265.7
click at [831, 415] on p "Pro-tip: Consider practical tests or role-playing during interviews to see adap…" at bounding box center [667, 387] width 648 height 84
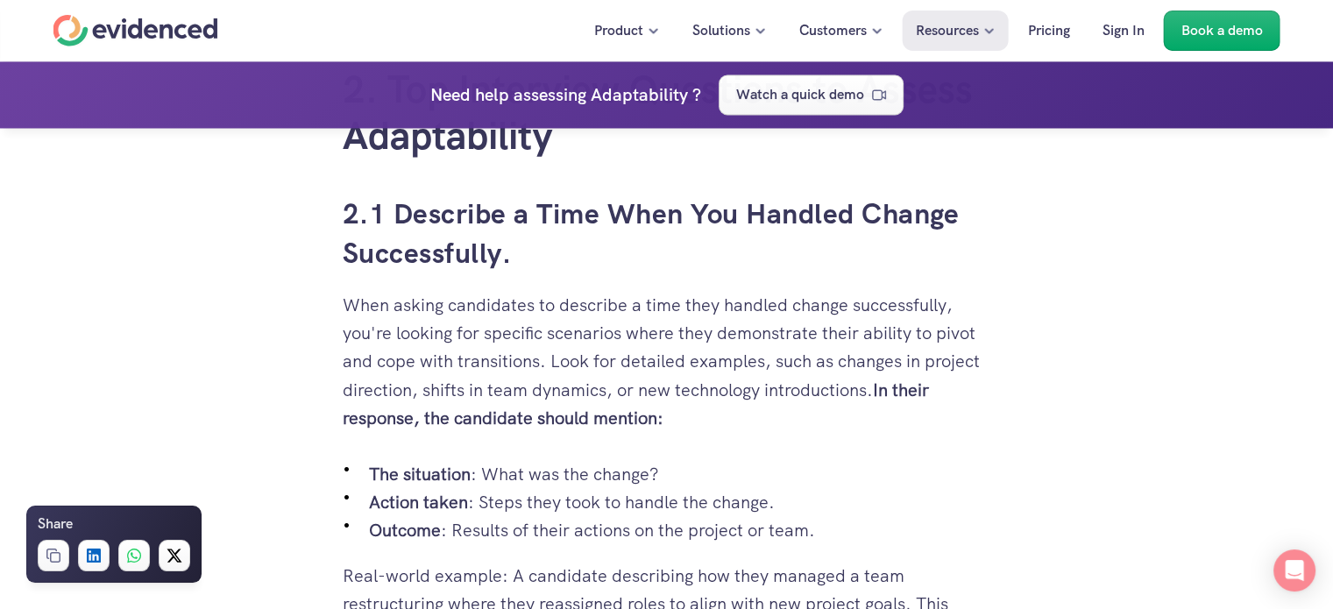
scroll to position [2979, 0]
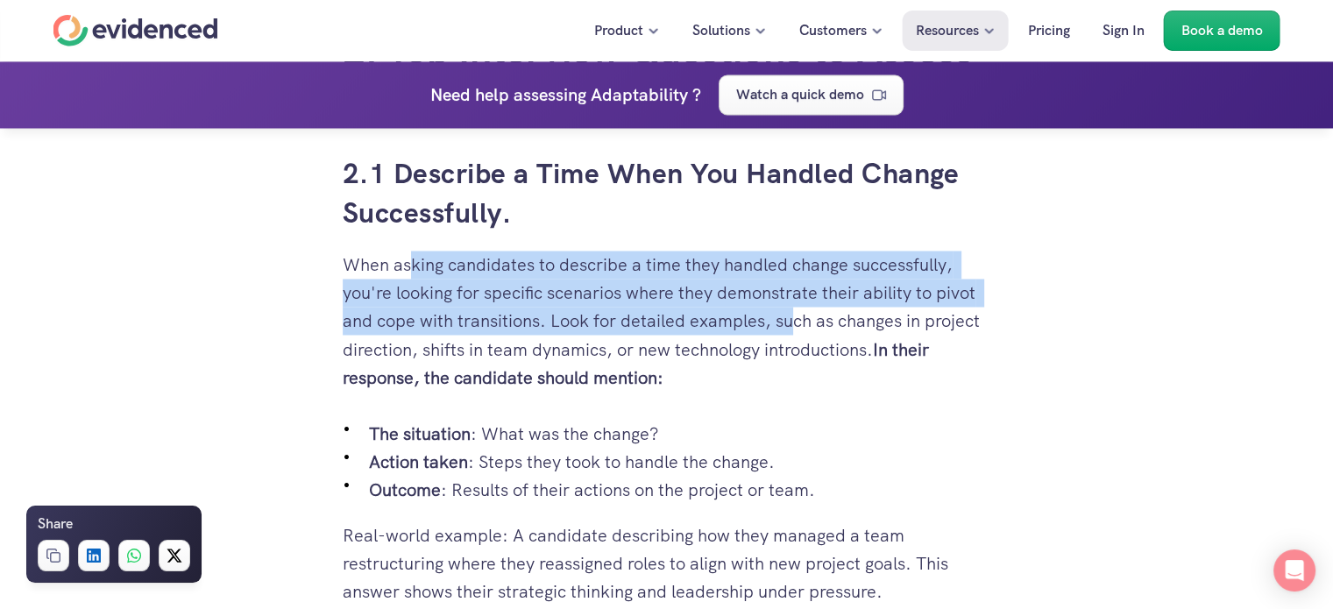
drag, startPoint x: 414, startPoint y: 272, endPoint x: 792, endPoint y: 316, distance: 381.1
click at [792, 315] on p "When asking candidates to describe a time they handled change successfully, you…" at bounding box center [667, 321] width 648 height 140
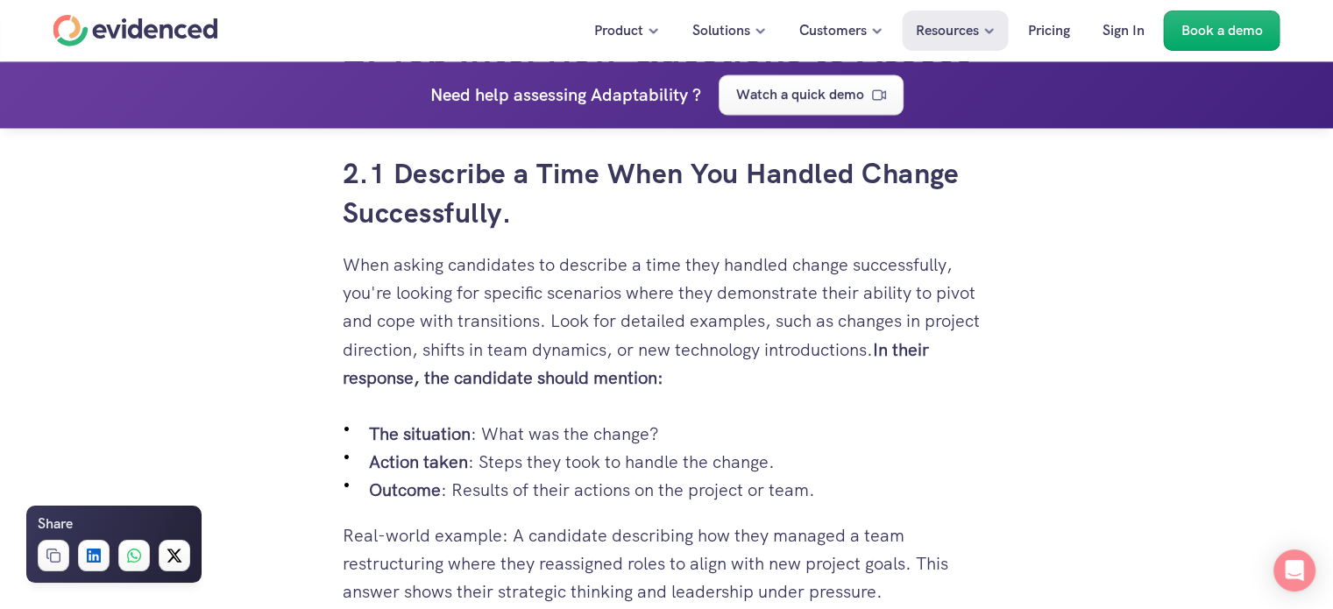
click at [758, 366] on p "When asking candidates to describe a time they handled change successfully, you…" at bounding box center [667, 321] width 648 height 140
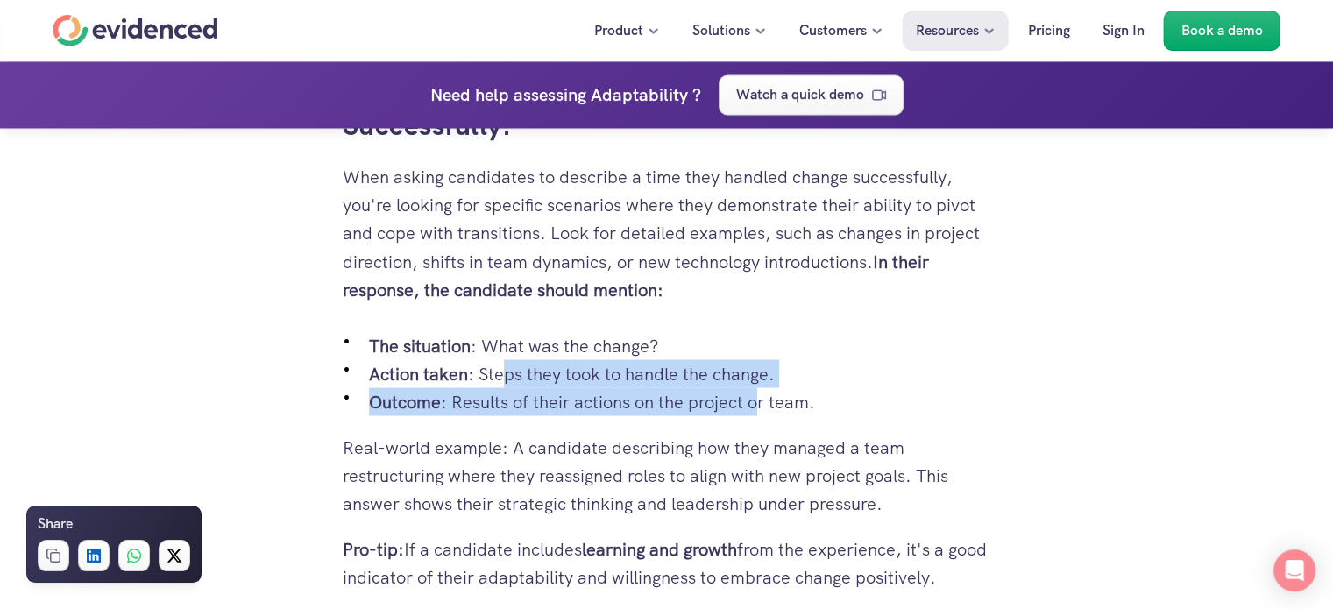
drag, startPoint x: 521, startPoint y: 370, endPoint x: 763, endPoint y: 392, distance: 242.8
click at [763, 392] on ul "The situation : What was the change? Action taken : Steps they took to handle t…" at bounding box center [667, 373] width 648 height 84
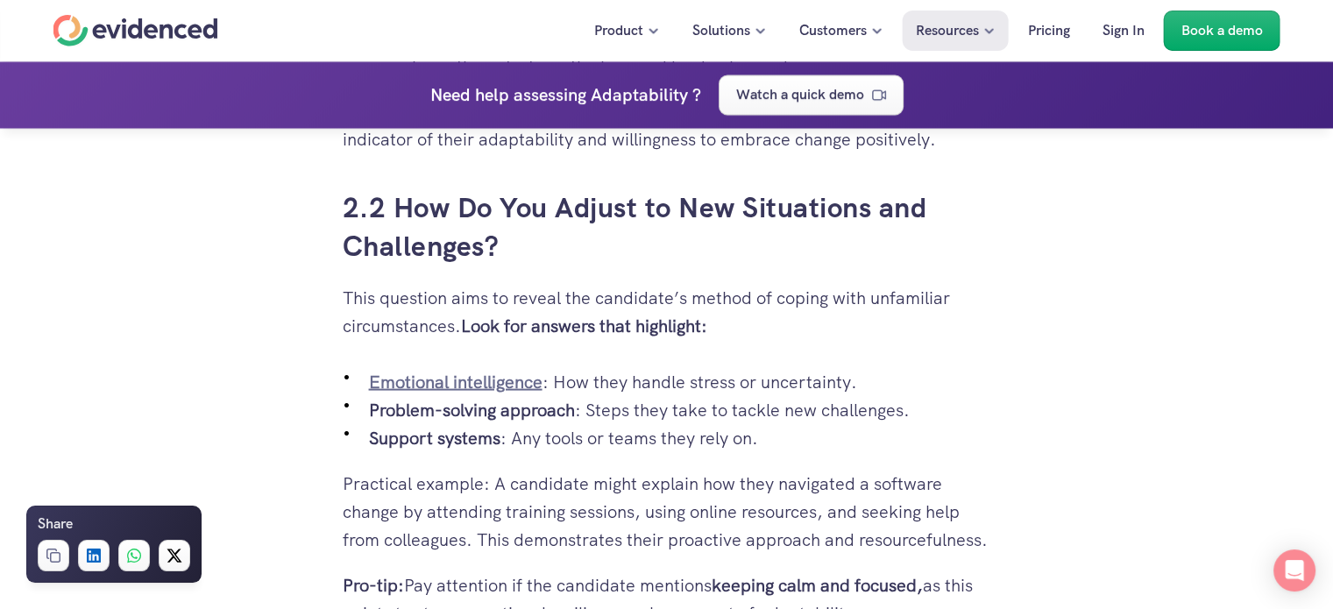
scroll to position [3505, 0]
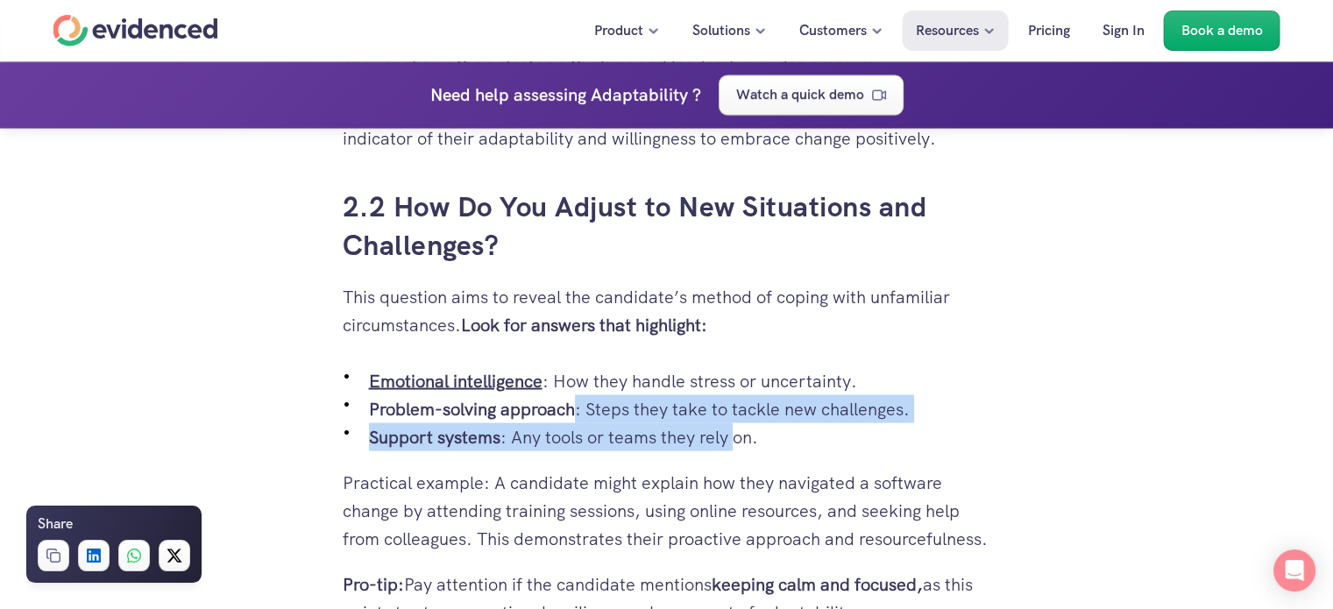
drag, startPoint x: 576, startPoint y: 399, endPoint x: 736, endPoint y: 435, distance: 164.5
click at [736, 435] on ul "Emotional intelligence : How they handle stress or uncertainty. Problem-solving…" at bounding box center [667, 409] width 648 height 84
drag, startPoint x: 616, startPoint y: 407, endPoint x: 775, endPoint y: 445, distance: 163.2
click at [775, 445] on ul "Emotional intelligence : How they handle stress or uncertainty. Problem-solving…" at bounding box center [667, 409] width 648 height 84
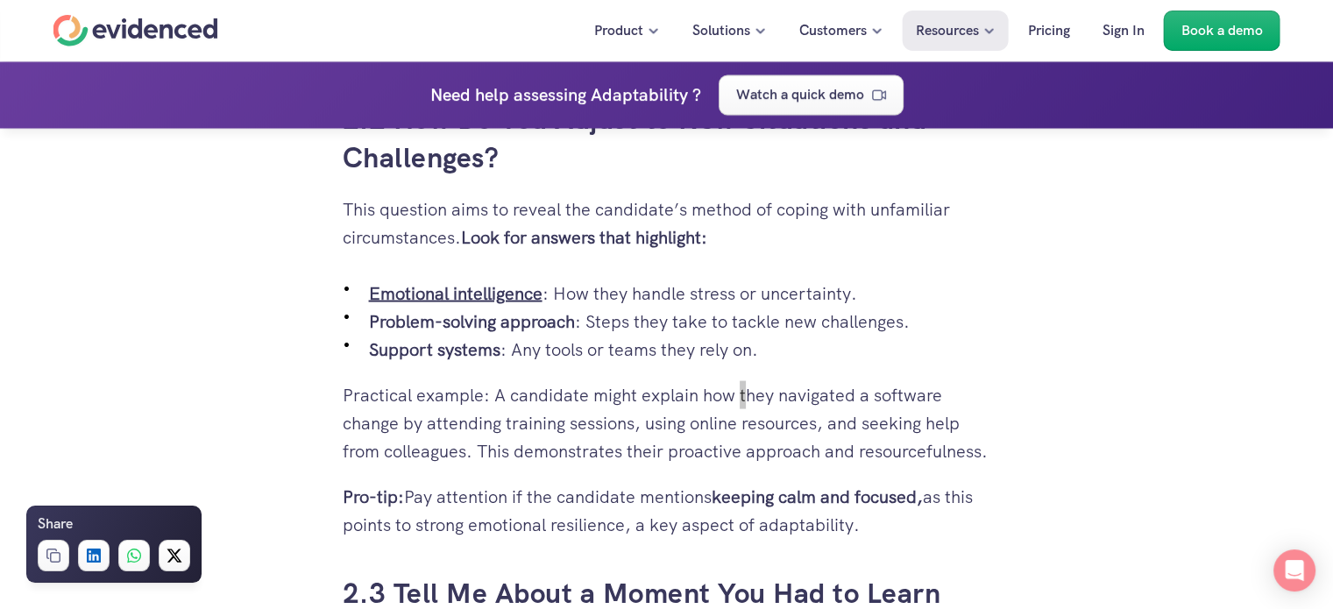
scroll to position [3680, 0]
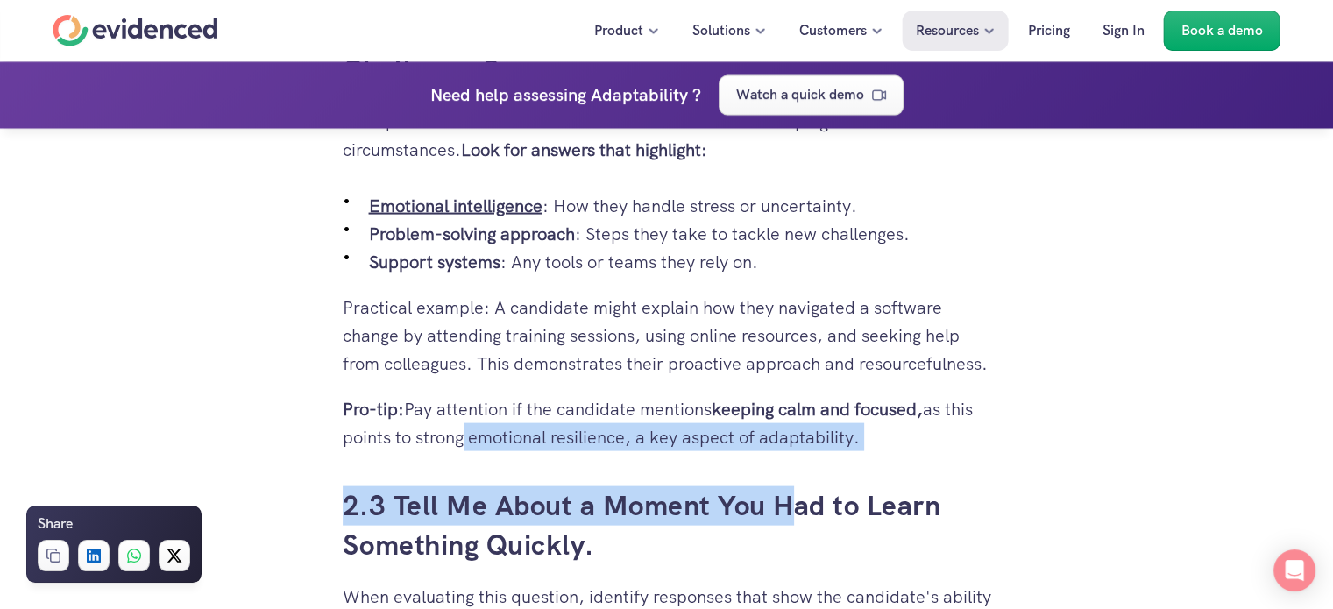
drag, startPoint x: 459, startPoint y: 465, endPoint x: 786, endPoint y: 502, distance: 328.9
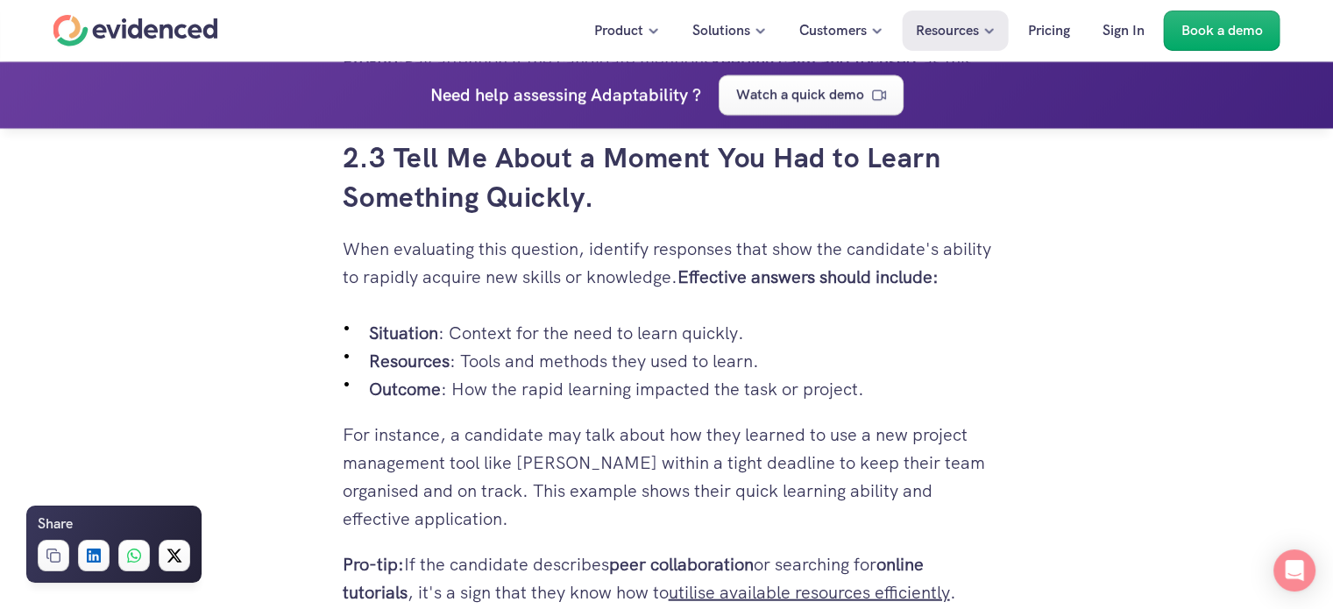
scroll to position [4030, 0]
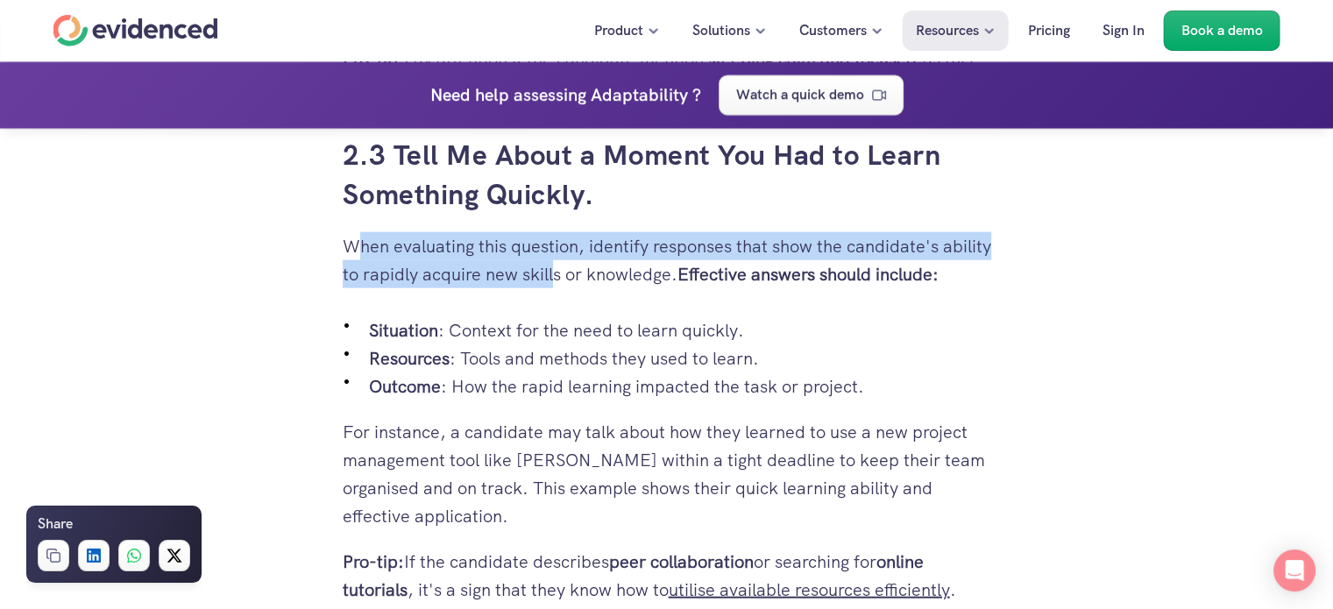
drag, startPoint x: 405, startPoint y: 277, endPoint x: 610, endPoint y: 315, distance: 208.5
click at [610, 288] on p "When evaluating this question, identify responses that show the candidate's abi…" at bounding box center [667, 260] width 648 height 56
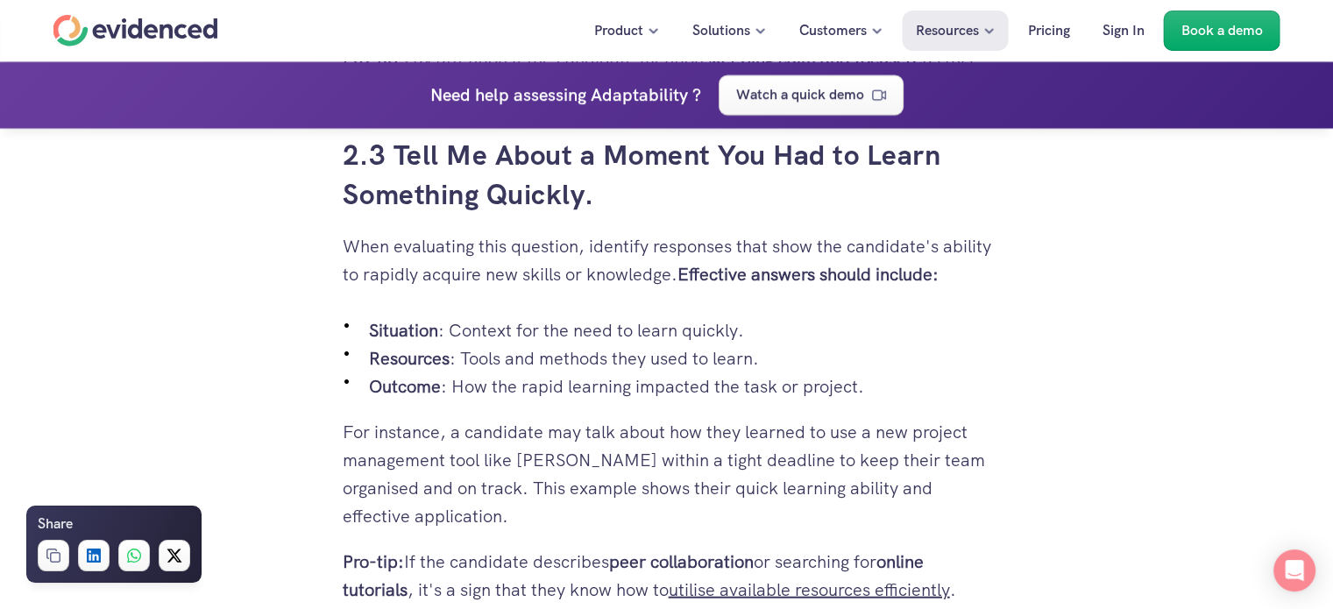
click at [596, 356] on div "You want the best candidates for your team. But how do you ensure they can hand…" at bounding box center [667, 421] width 648 height 7155
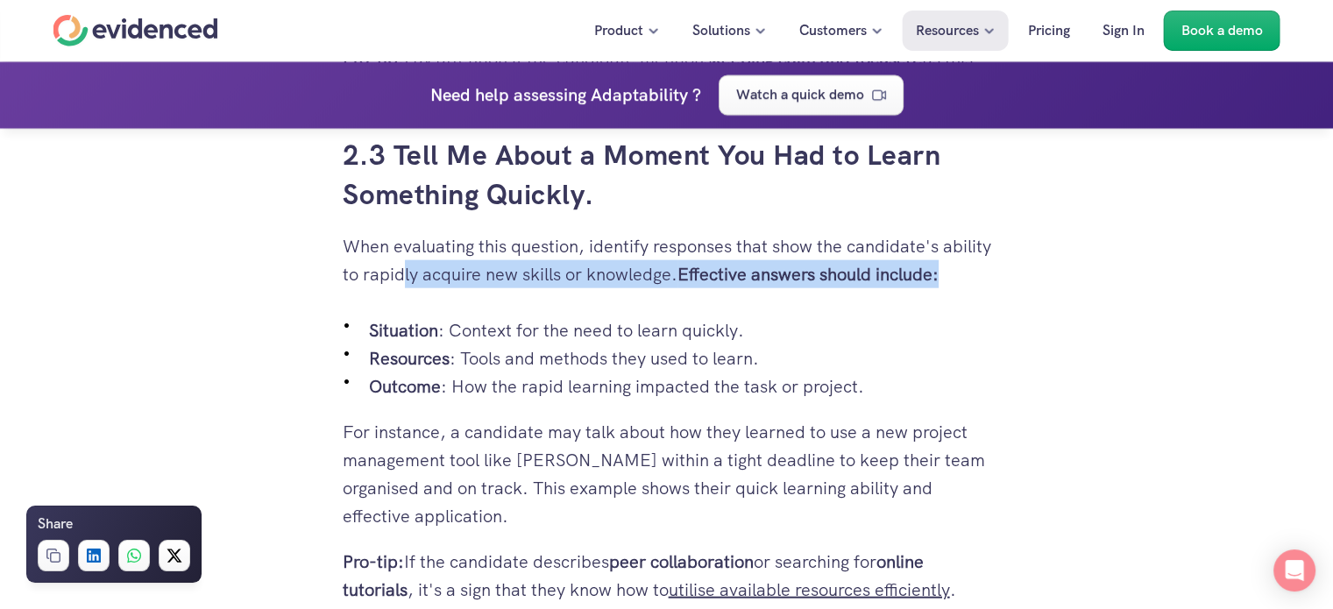
drag, startPoint x: 516, startPoint y: 301, endPoint x: 620, endPoint y: 354, distance: 116.8
click at [626, 288] on p "When evaluating this question, identify responses that show the candidate's abi…" at bounding box center [667, 260] width 648 height 56
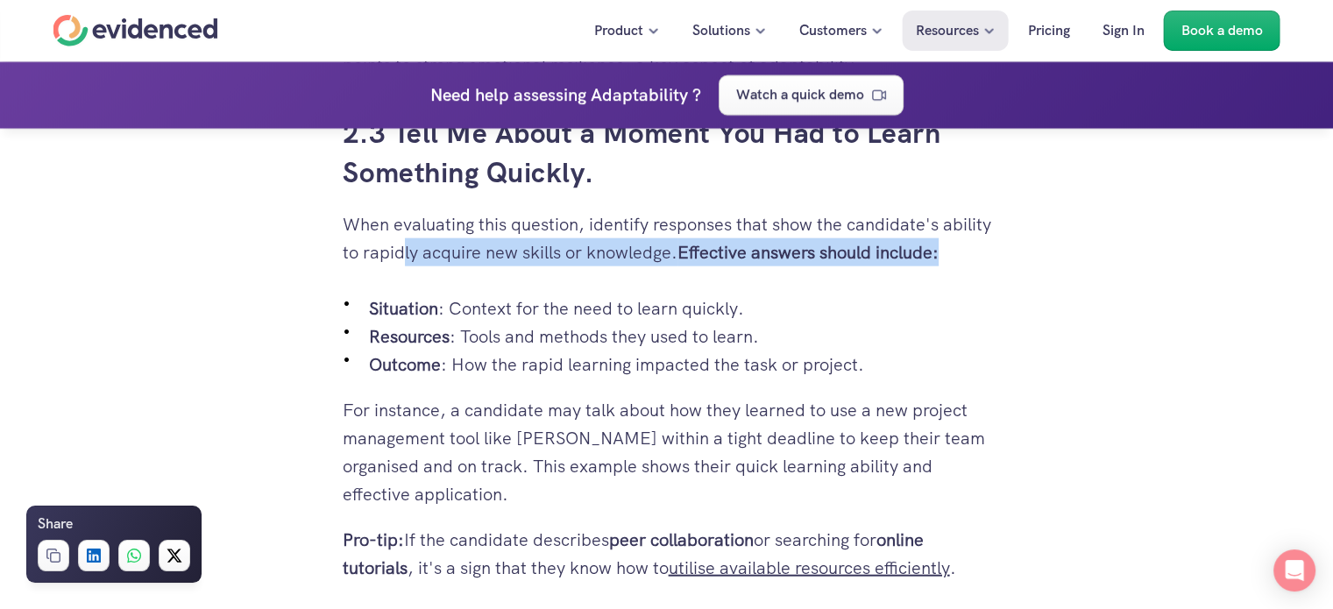
scroll to position [4118, 0]
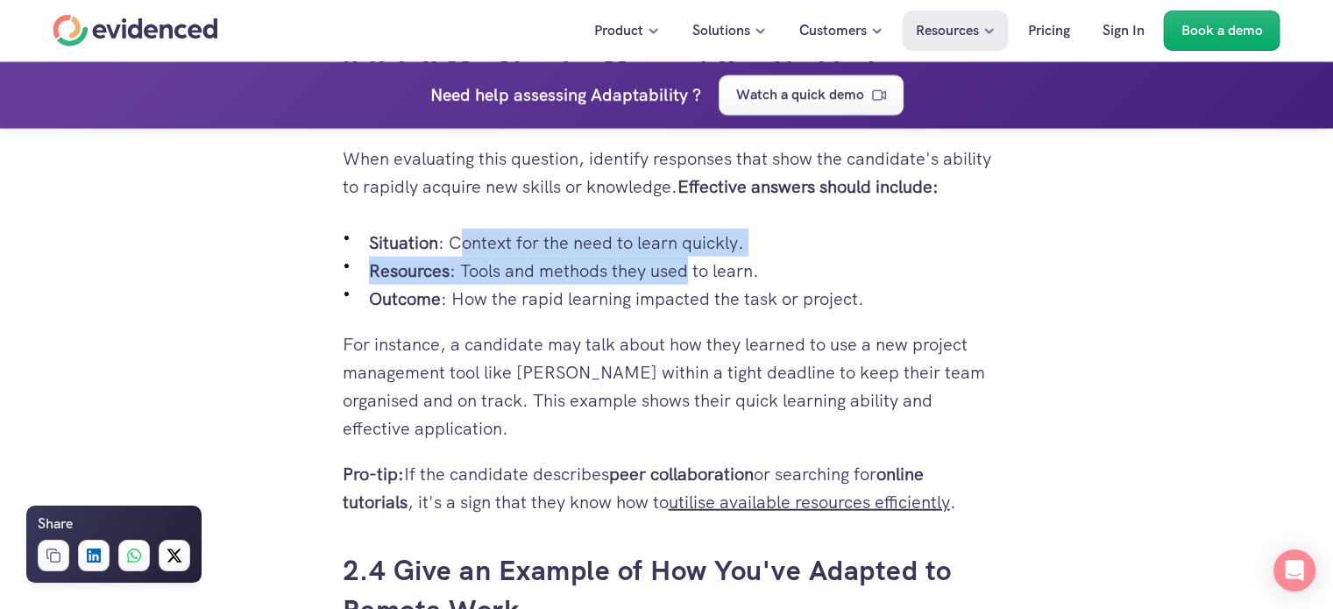
drag, startPoint x: 463, startPoint y: 301, endPoint x: 693, endPoint y: 330, distance: 232.4
click at [693, 313] on ul "Situation : Context for the need to learn quickly. Resources : Tools and method…" at bounding box center [667, 271] width 648 height 84
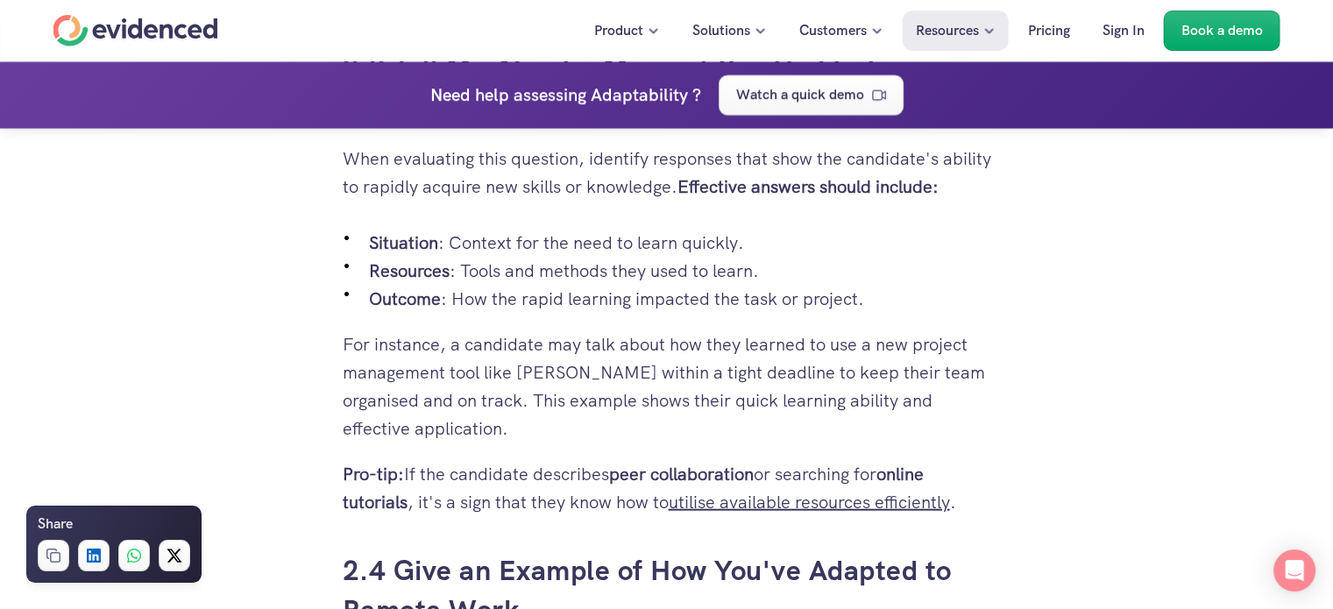
click at [683, 313] on p "Outcome : How the rapid learning impacted the task or project." at bounding box center [680, 299] width 622 height 28
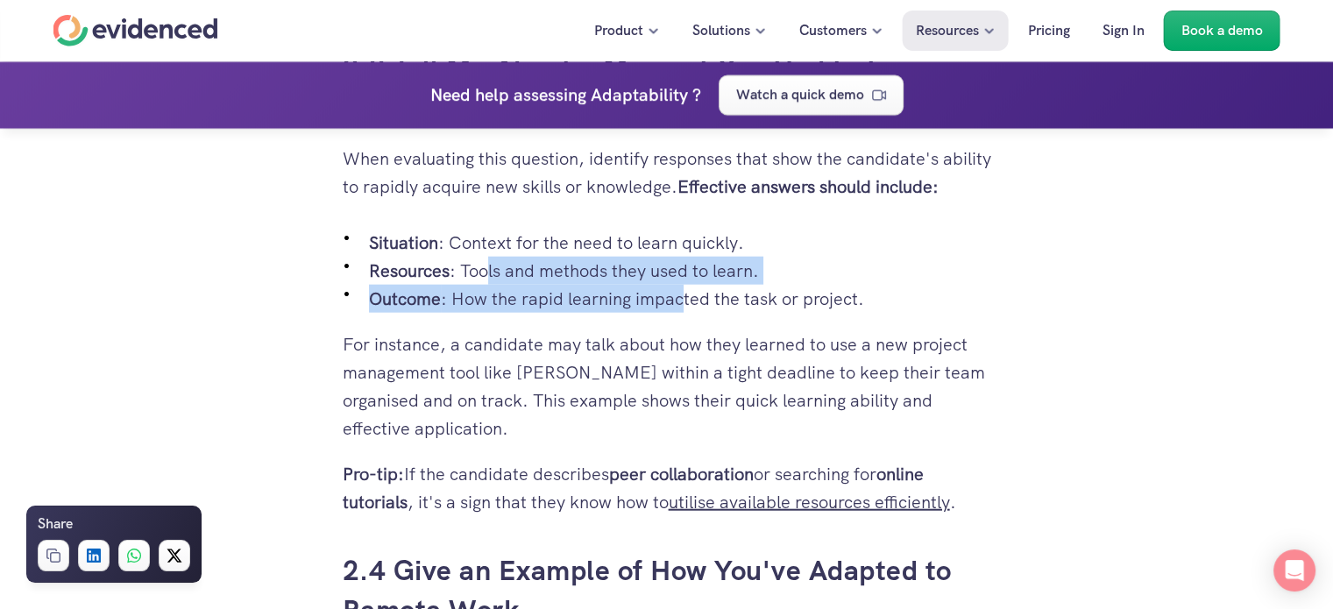
drag, startPoint x: 488, startPoint y: 322, endPoint x: 687, endPoint y: 343, distance: 200.1
click at [687, 313] on ul "Situation : Context for the need to learn quickly. Resources : Tools and method…" at bounding box center [667, 271] width 648 height 84
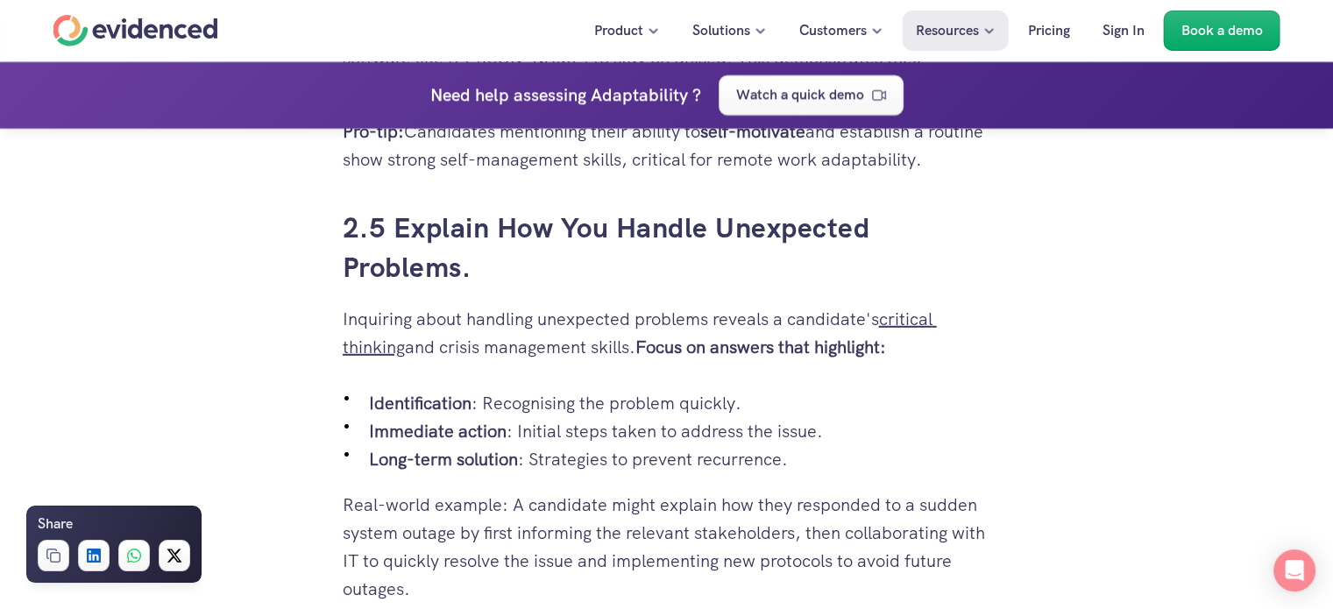
scroll to position [4994, 0]
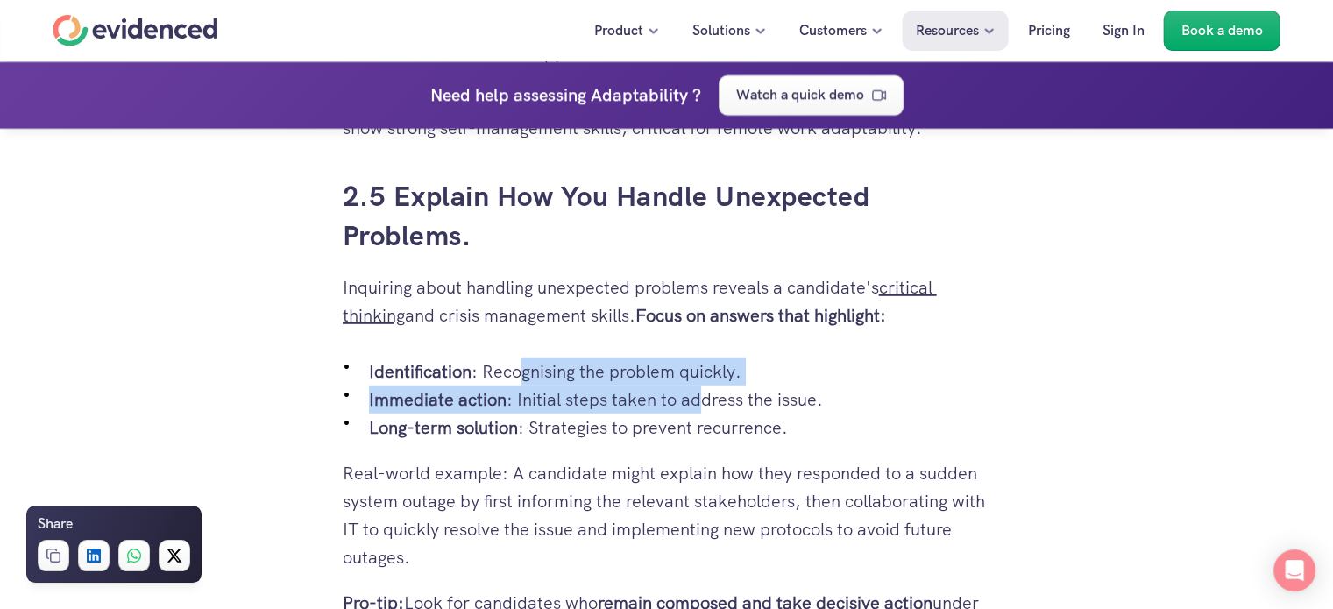
drag, startPoint x: 522, startPoint y: 434, endPoint x: 704, endPoint y: 444, distance: 182.5
click at [704, 442] on ul "Identification : Recognising the problem quickly. Immediate action : Initial st…" at bounding box center [667, 399] width 648 height 84
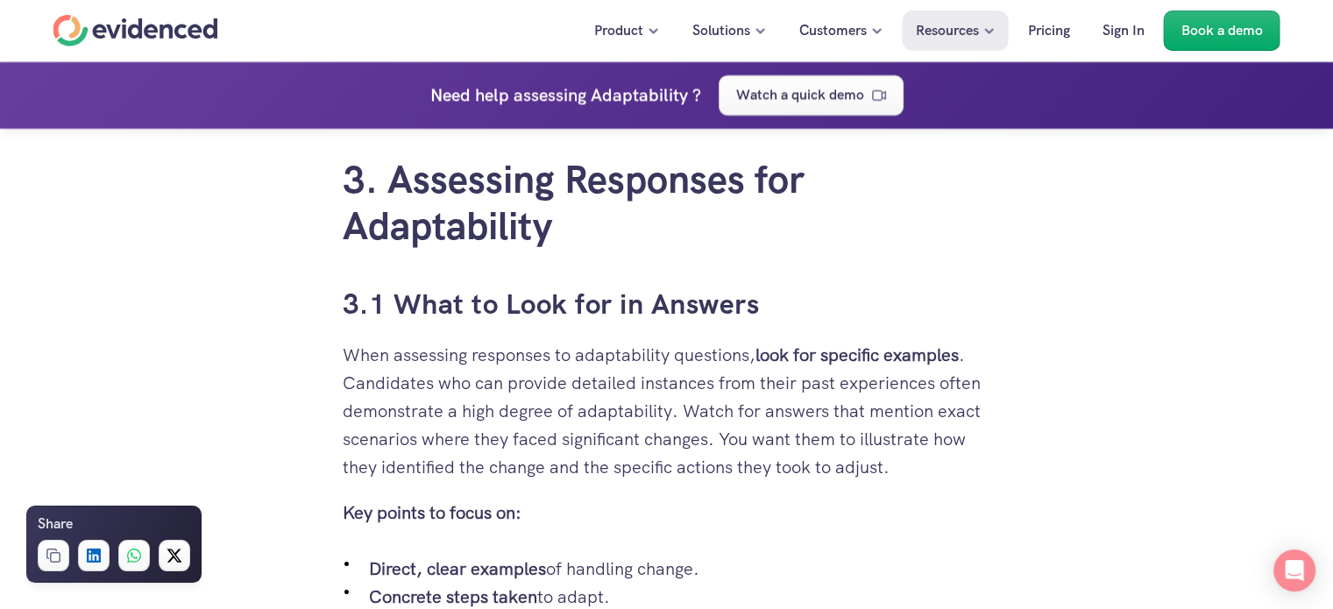
scroll to position [5520, 0]
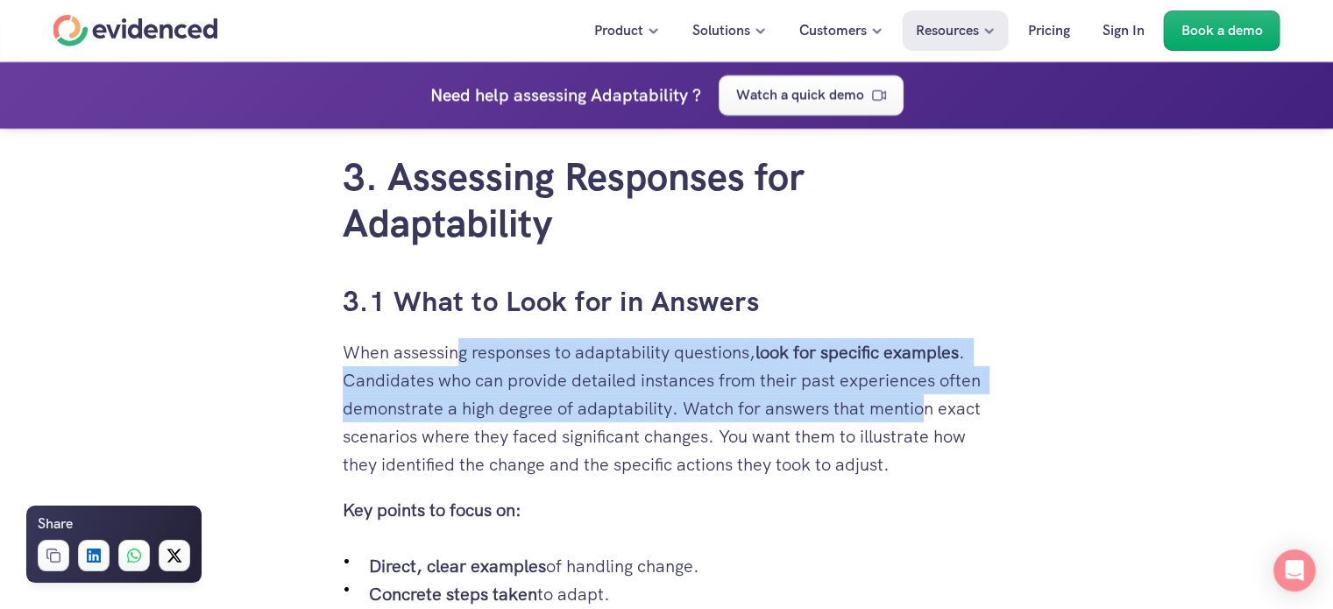
drag, startPoint x: 455, startPoint y: 402, endPoint x: 926, endPoint y: 451, distance: 473.9
click at [926, 451] on p "When assessing responses to adaptability questions, look for specific examples …" at bounding box center [667, 408] width 648 height 140
